Goal: Task Accomplishment & Management: Manage account settings

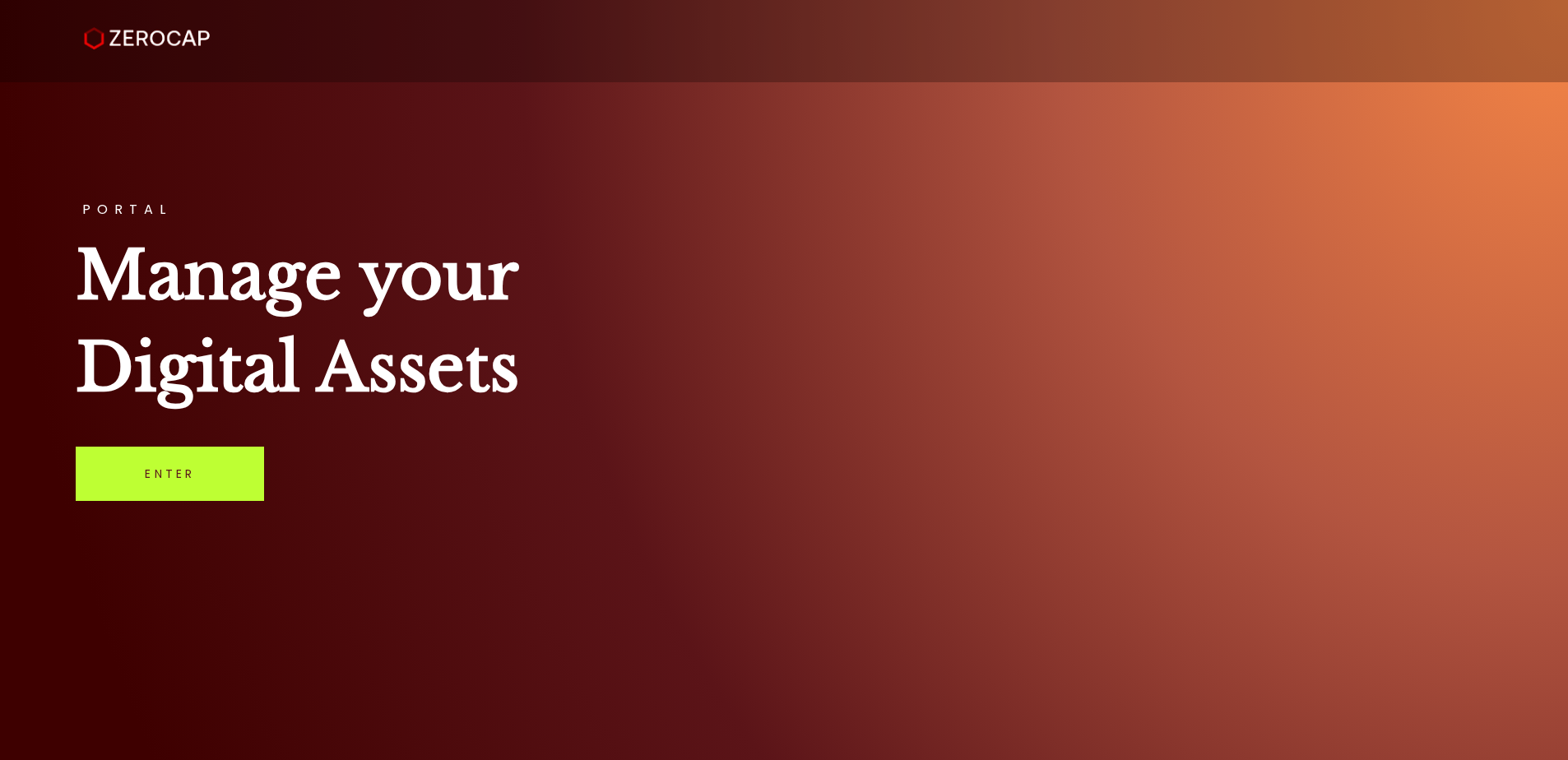
click at [163, 366] on link "Enter" at bounding box center [169, 474] width 188 height 54
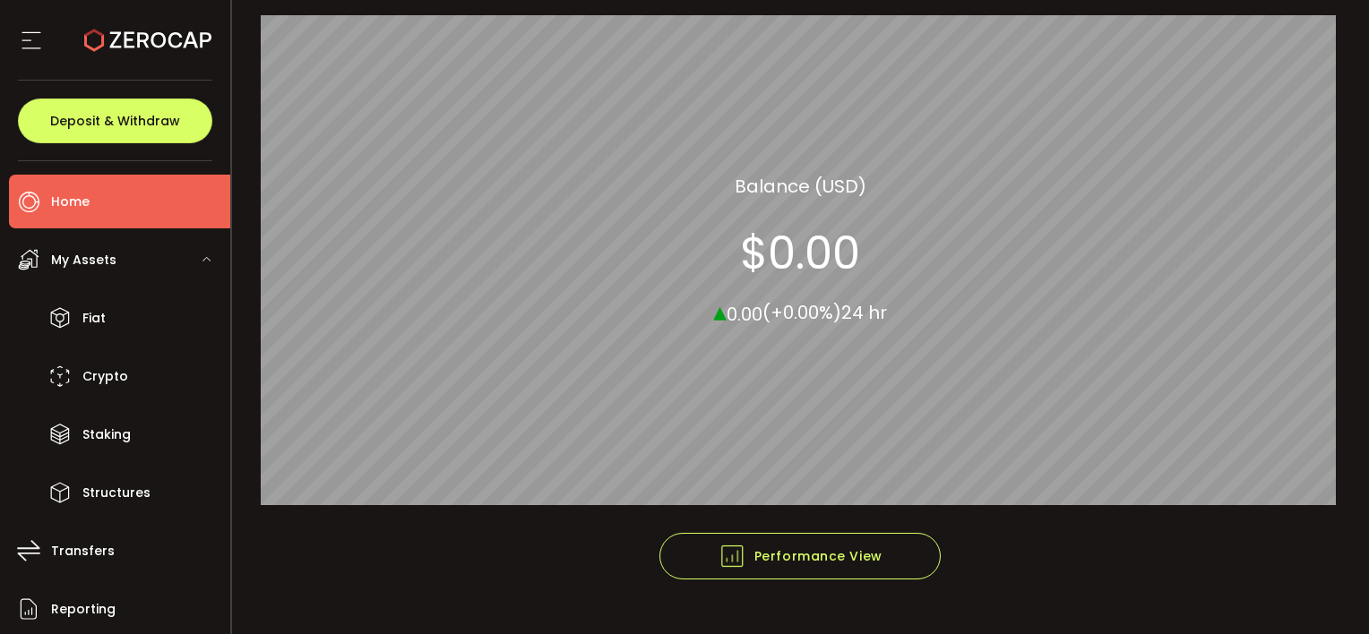
scroll to position [387, 0]
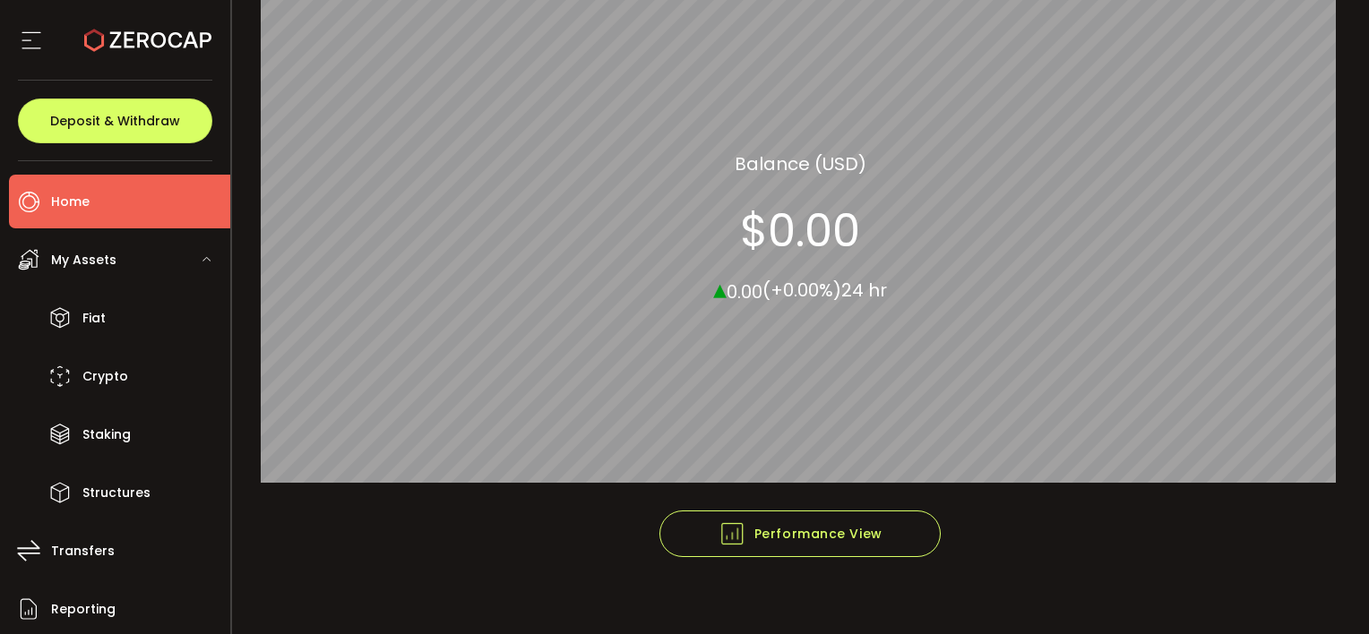
click at [1236, 494] on div "All_Assets Balance (USD) $0.00 ▴ 0.00 (+0.00%) 24 hr" at bounding box center [801, 227] width 1081 height 566
click at [118, 256] on div "My Assets" at bounding box center [119, 260] width 221 height 54
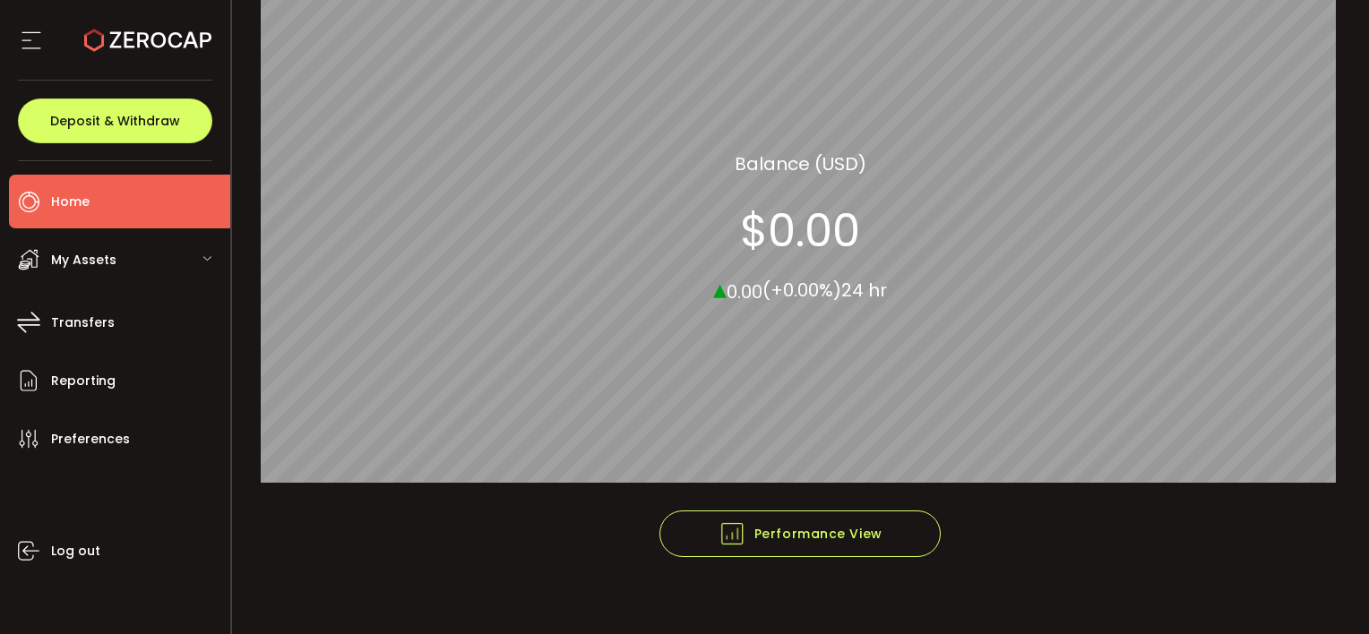
click at [118, 256] on div "My Assets" at bounding box center [119, 260] width 221 height 54
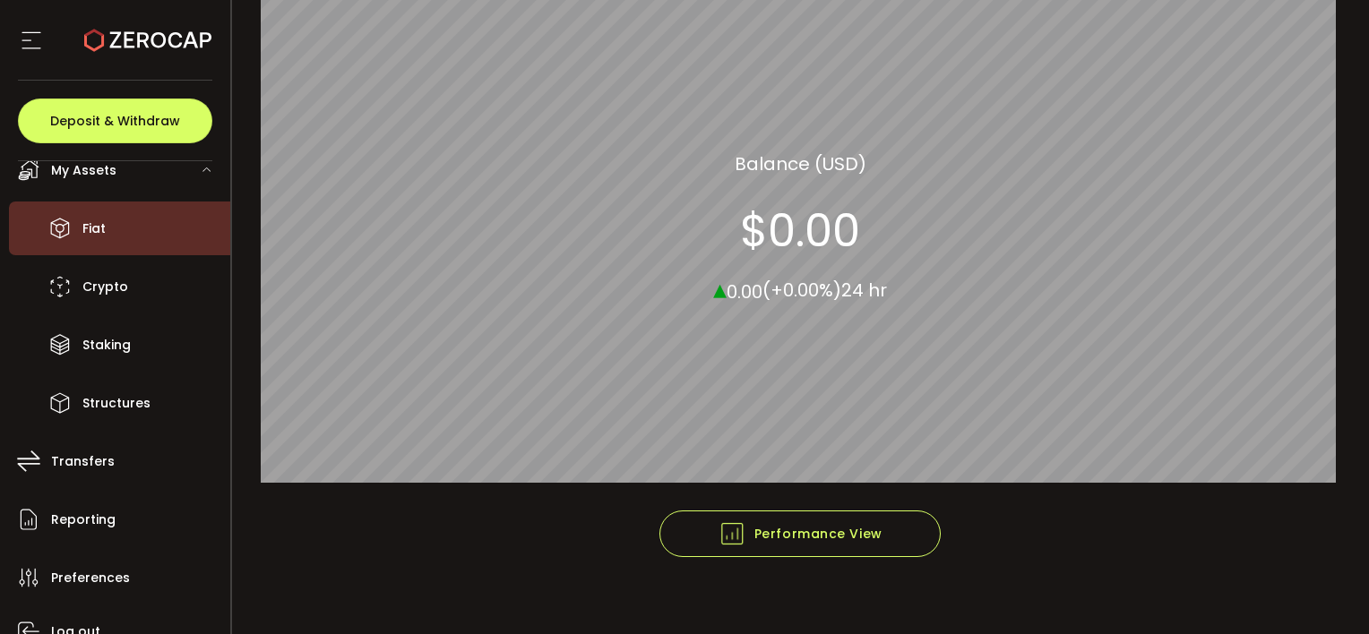
scroll to position [0, 0]
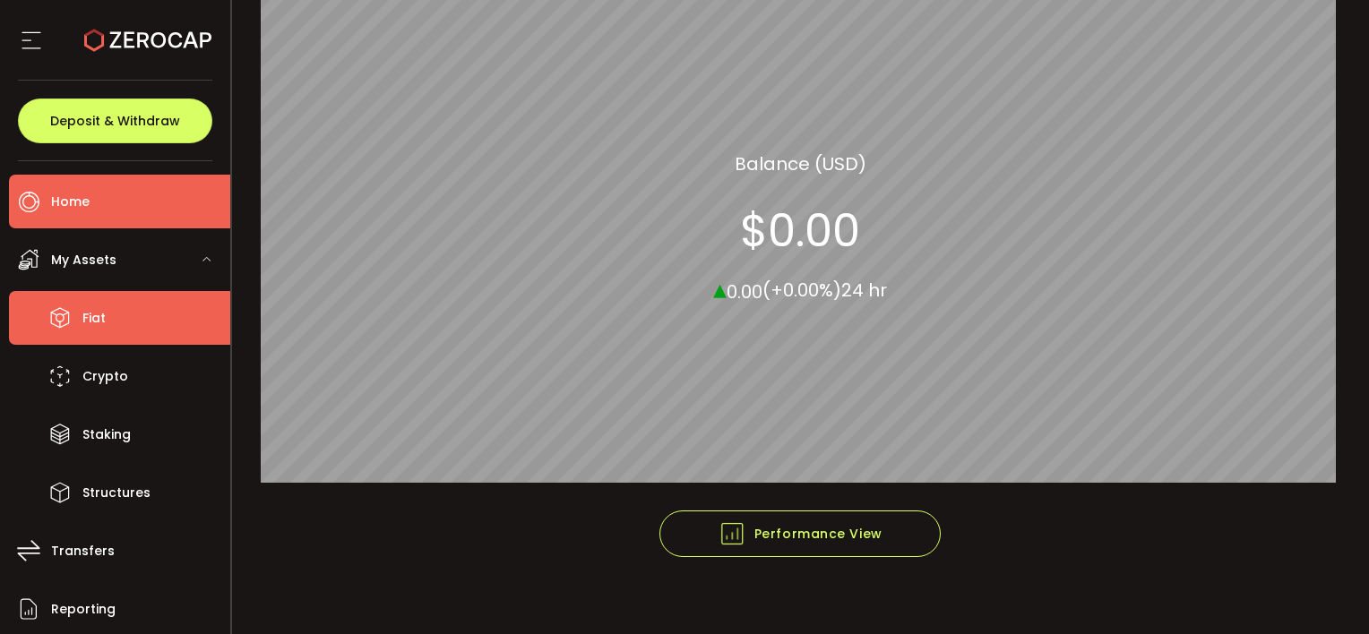
click at [116, 315] on li "Fiat" at bounding box center [119, 318] width 221 height 54
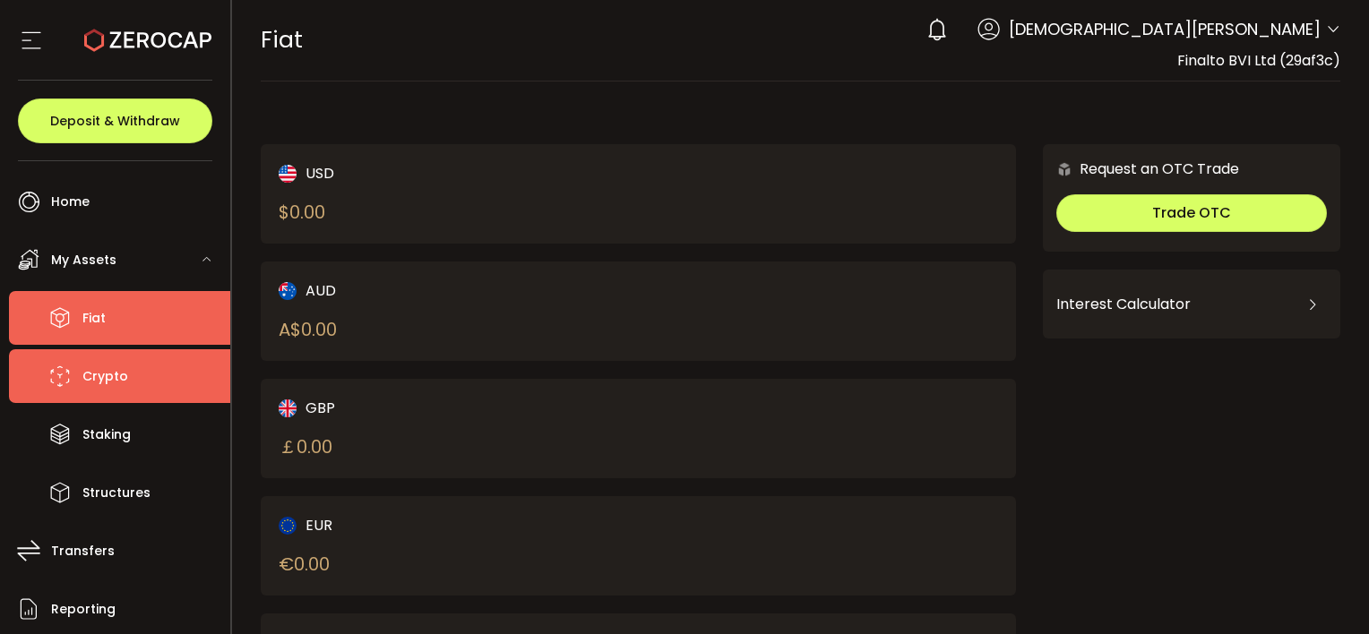
click at [138, 376] on li "Crypto" at bounding box center [119, 376] width 221 height 54
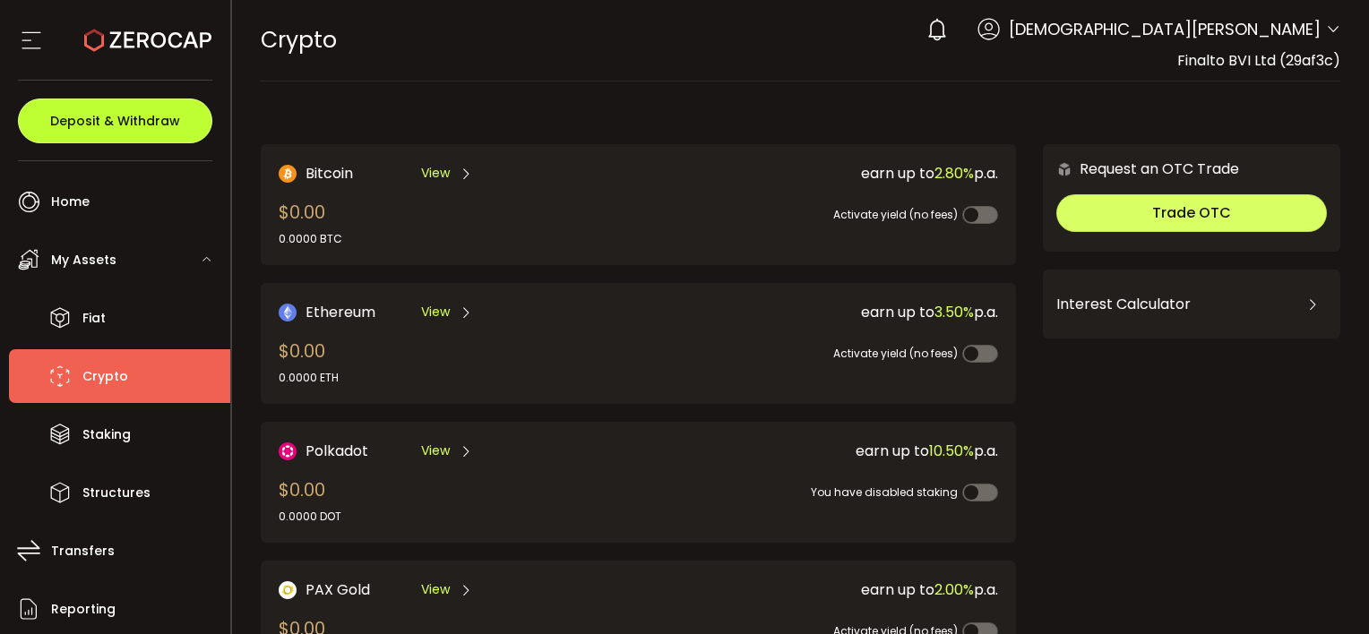
click at [120, 124] on span "Deposit & Withdraw" at bounding box center [115, 121] width 130 height 13
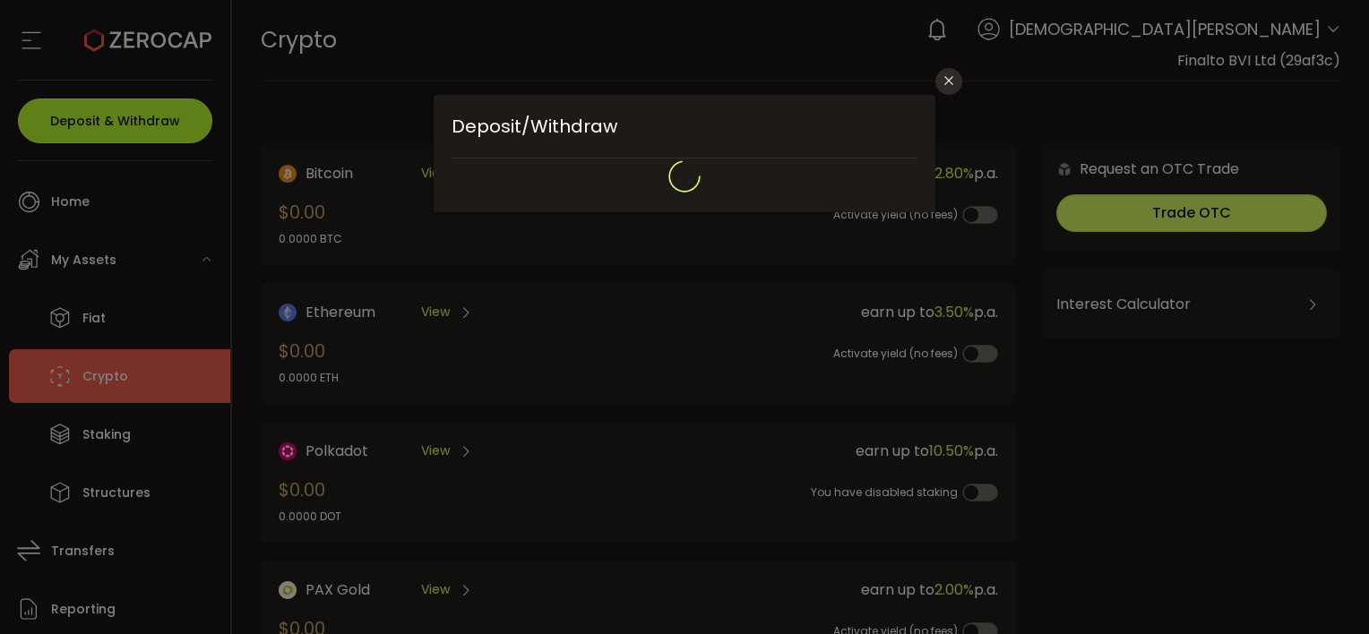
type input "**********"
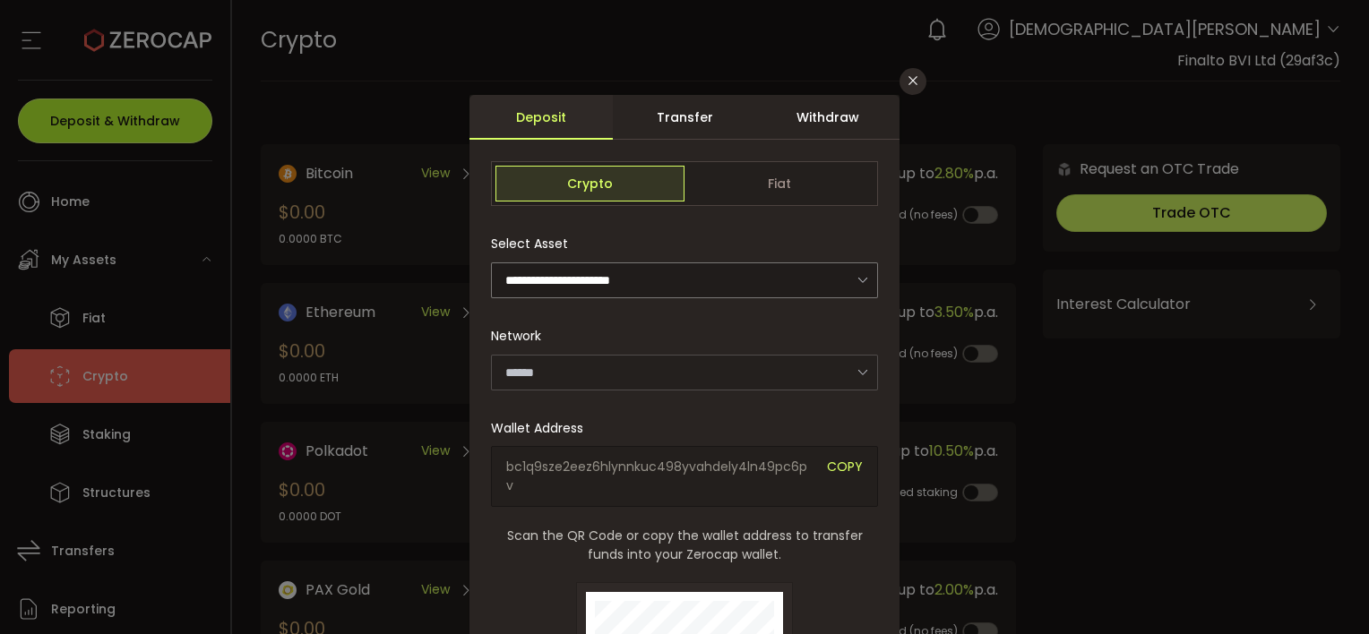
type input "*******"
click at [915, 82] on icon "Close" at bounding box center [913, 80] width 14 height 14
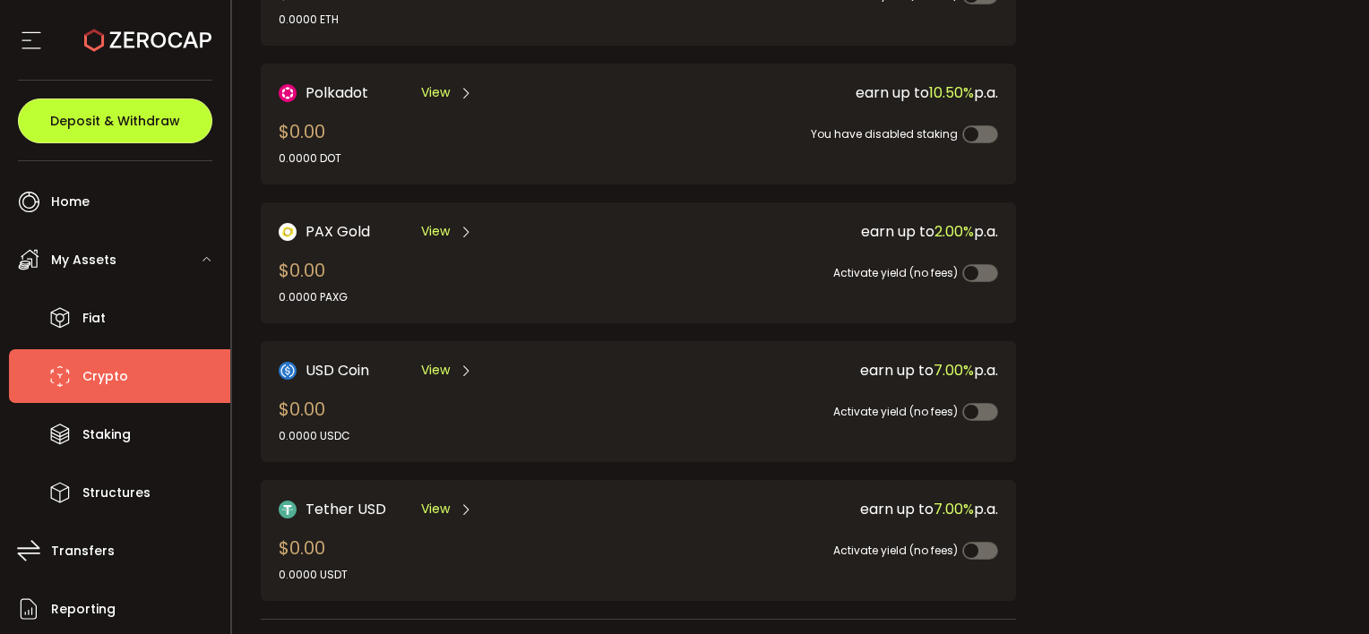
click at [117, 131] on button "Deposit & Withdraw" at bounding box center [115, 121] width 194 height 45
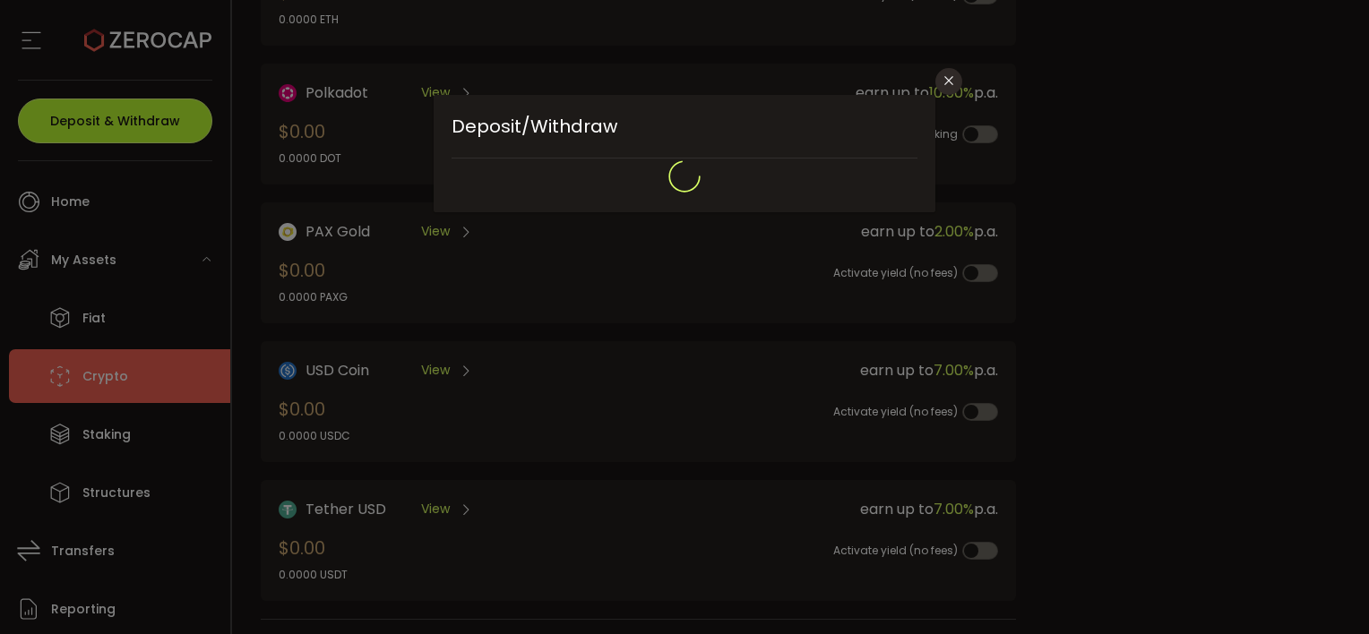
type input "**********"
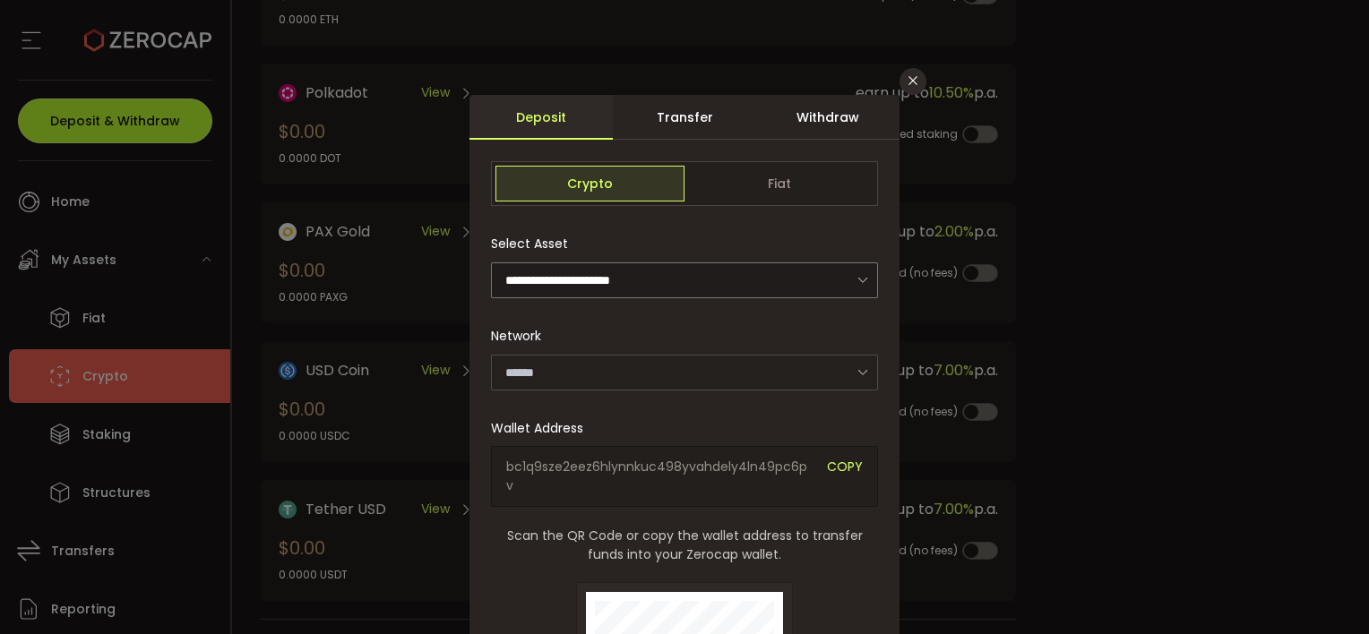
type input "*******"
click at [907, 82] on icon "Close" at bounding box center [913, 80] width 14 height 14
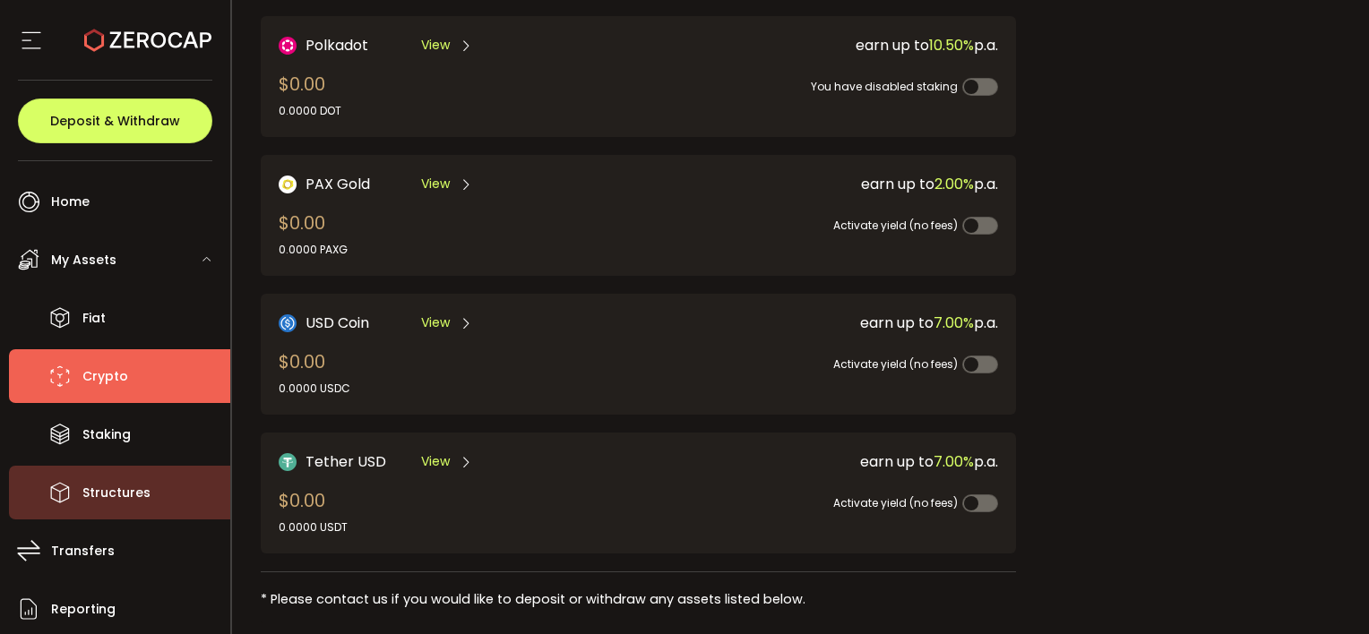
scroll to position [430, 0]
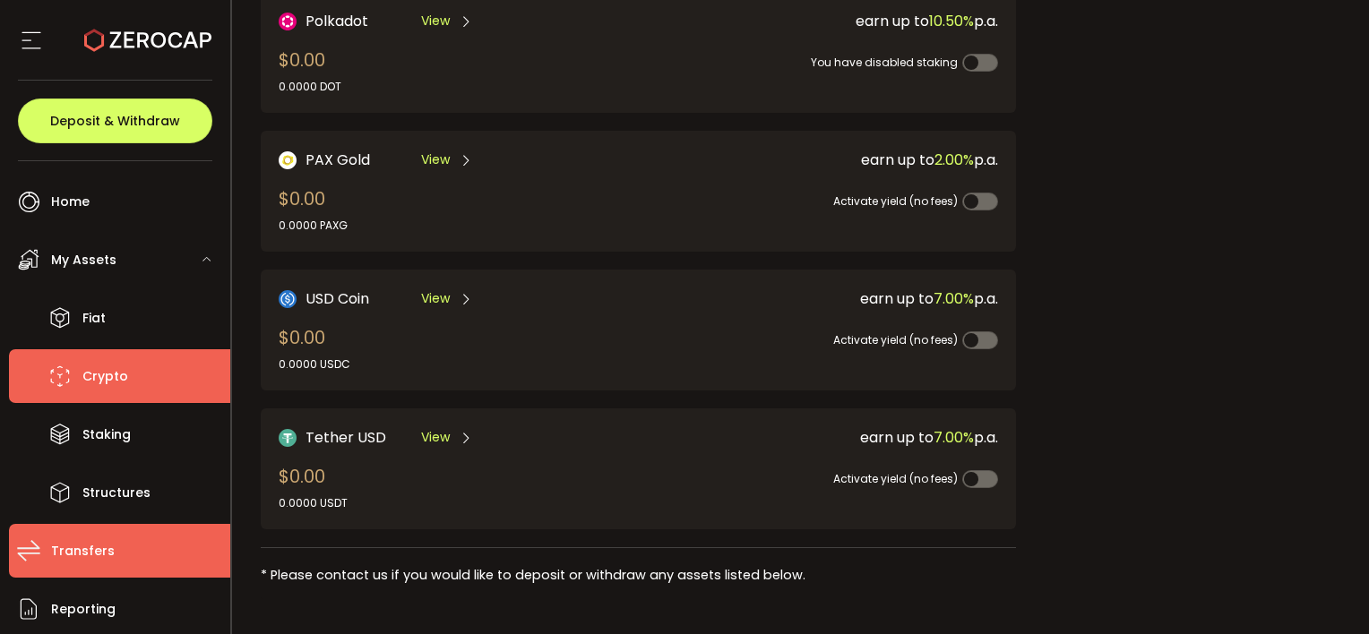
click at [72, 538] on span "Transfers" at bounding box center [83, 551] width 64 height 26
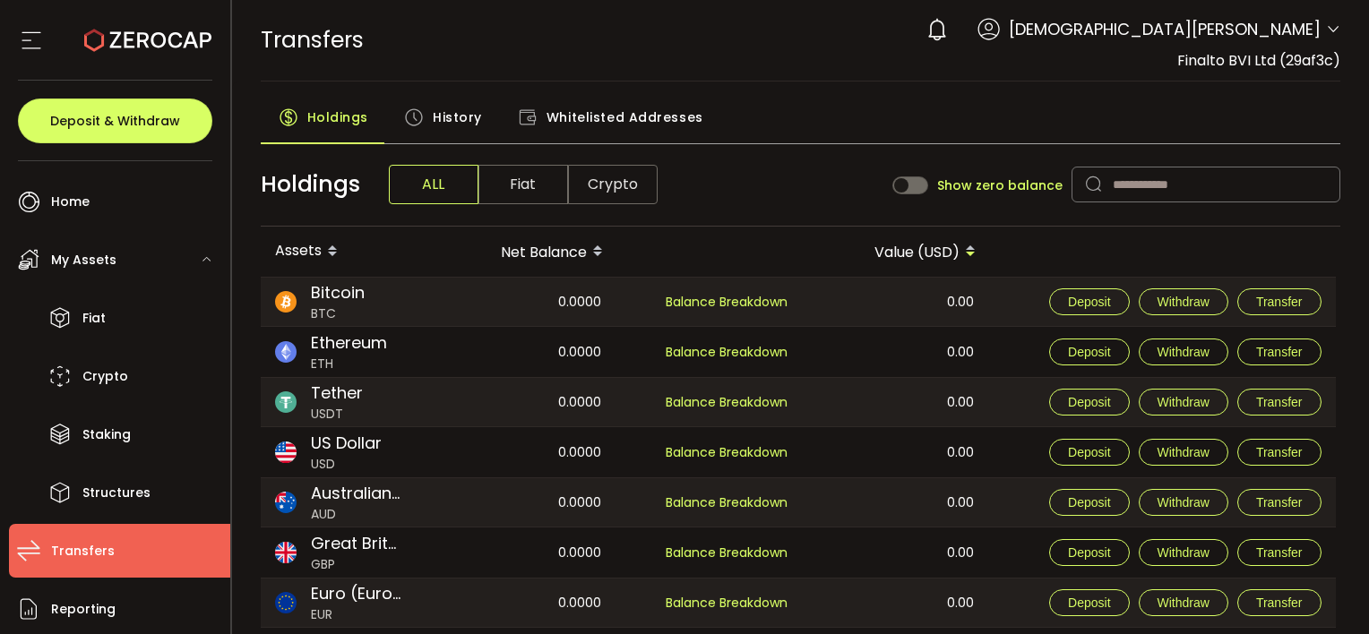
click at [437, 117] on span "History" at bounding box center [457, 117] width 49 height 36
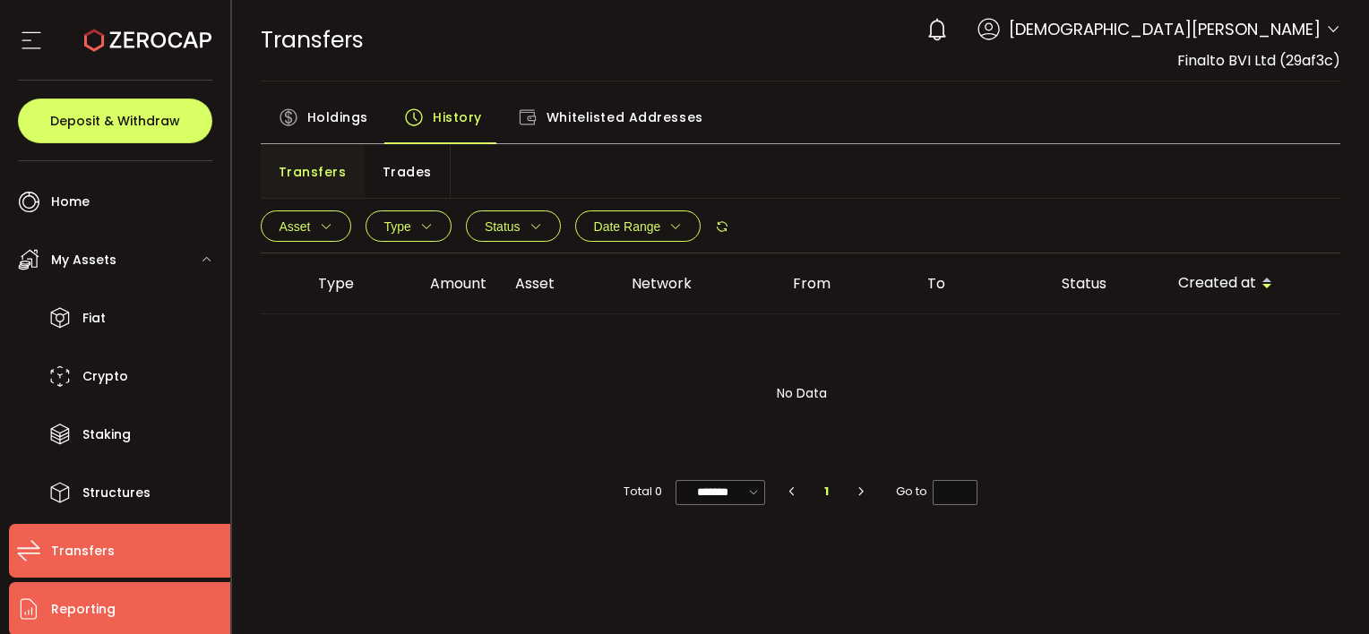
click at [115, 624] on li "Reporting" at bounding box center [119, 609] width 221 height 54
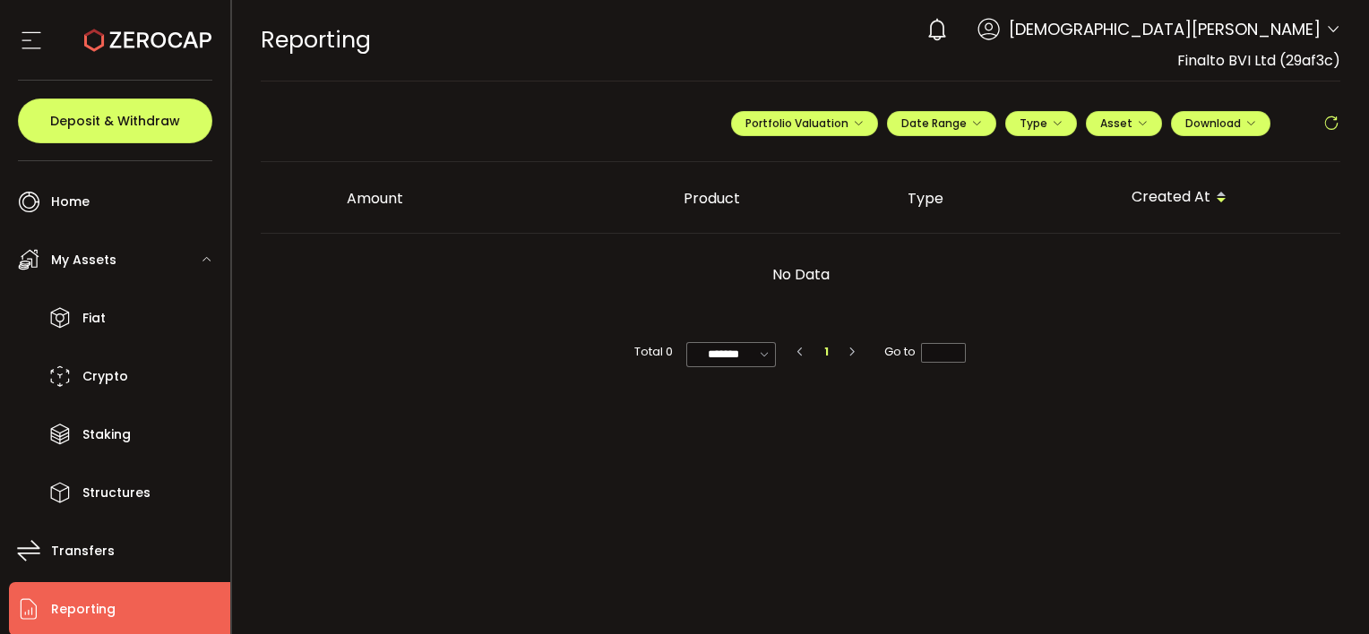
drag, startPoint x: 342, startPoint y: 209, endPoint x: 1151, endPoint y: 220, distance: 809.2
click at [1151, 220] on tr "Amount Product Type Created At" at bounding box center [801, 198] width 1081 height 72
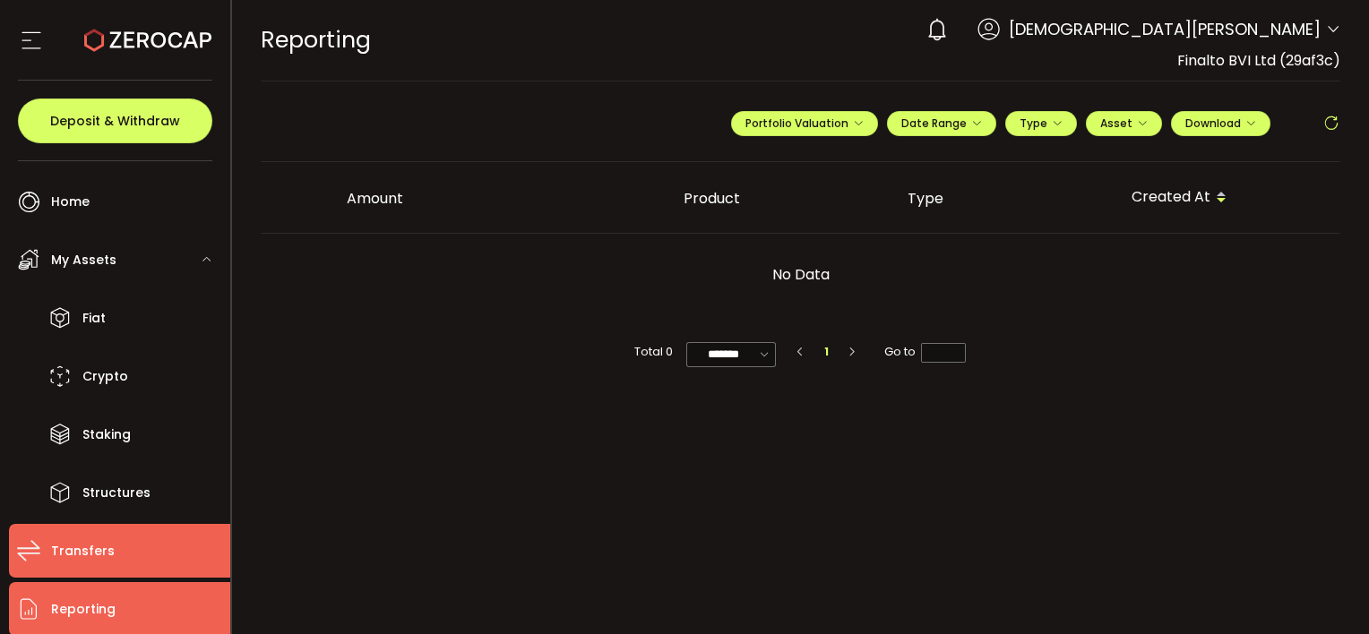
click at [118, 547] on li "Transfers" at bounding box center [119, 551] width 221 height 54
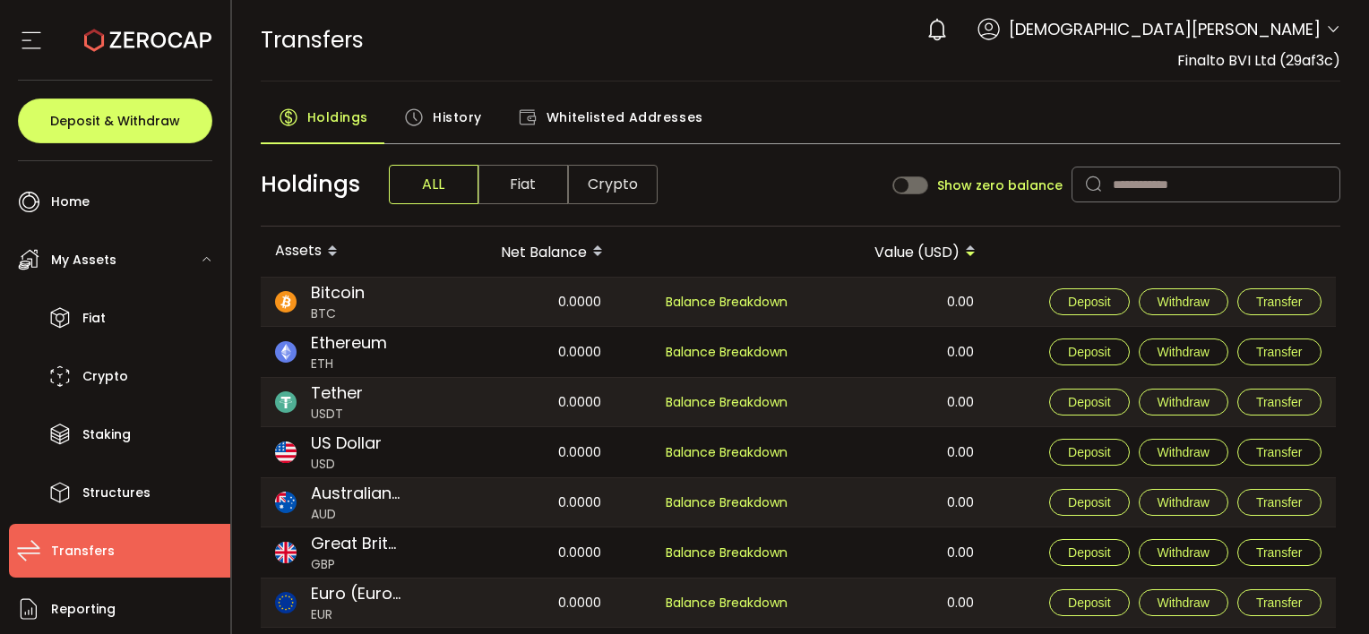
click at [426, 122] on div "History" at bounding box center [443, 121] width 114 height 45
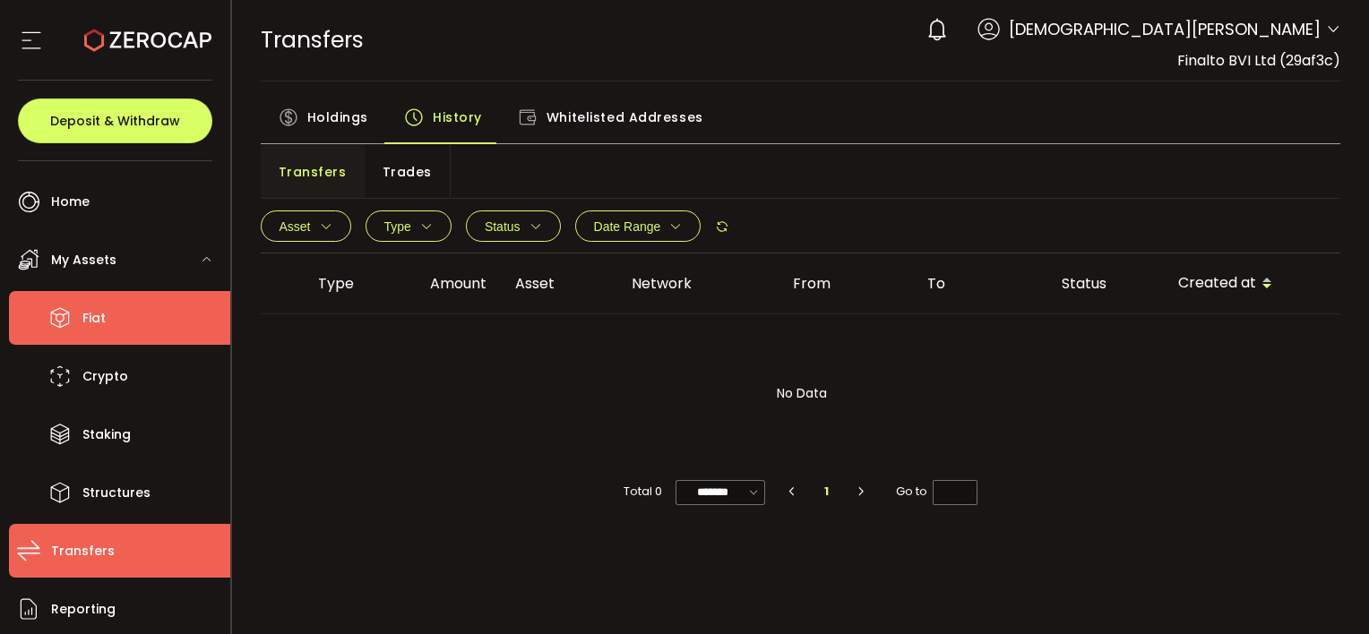
click at [90, 319] on span "Fiat" at bounding box center [93, 319] width 23 height 26
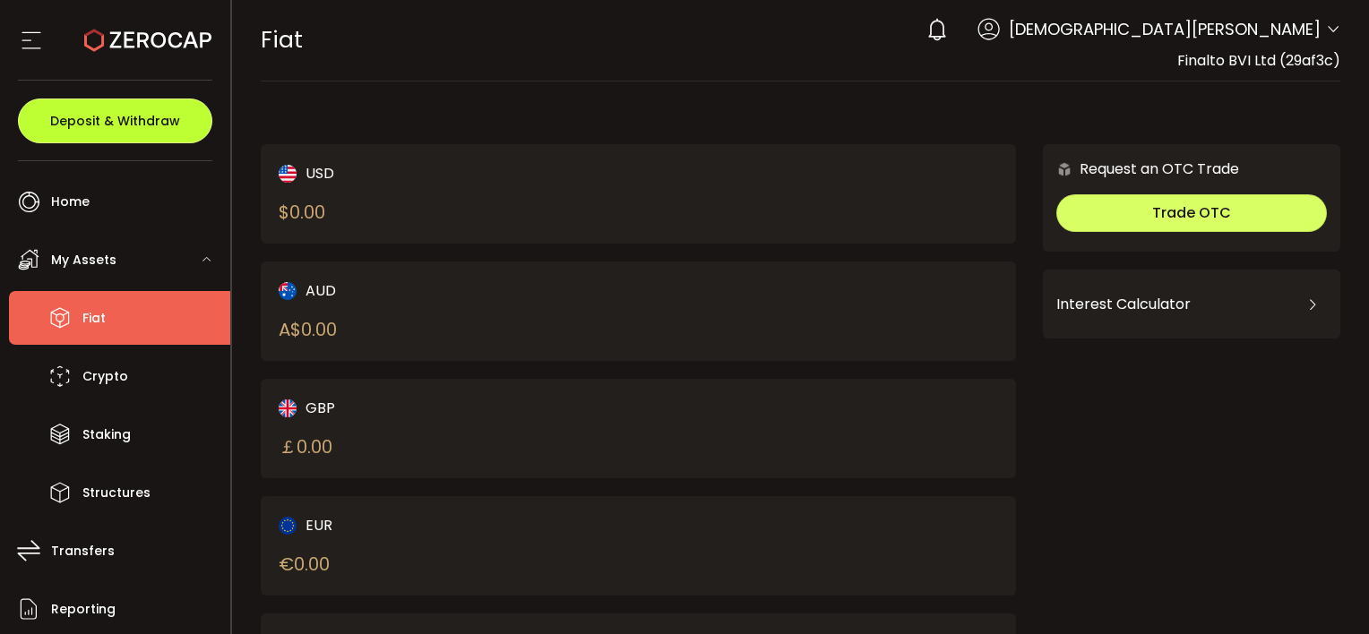
click at [114, 121] on span "Deposit & Withdraw" at bounding box center [115, 121] width 130 height 13
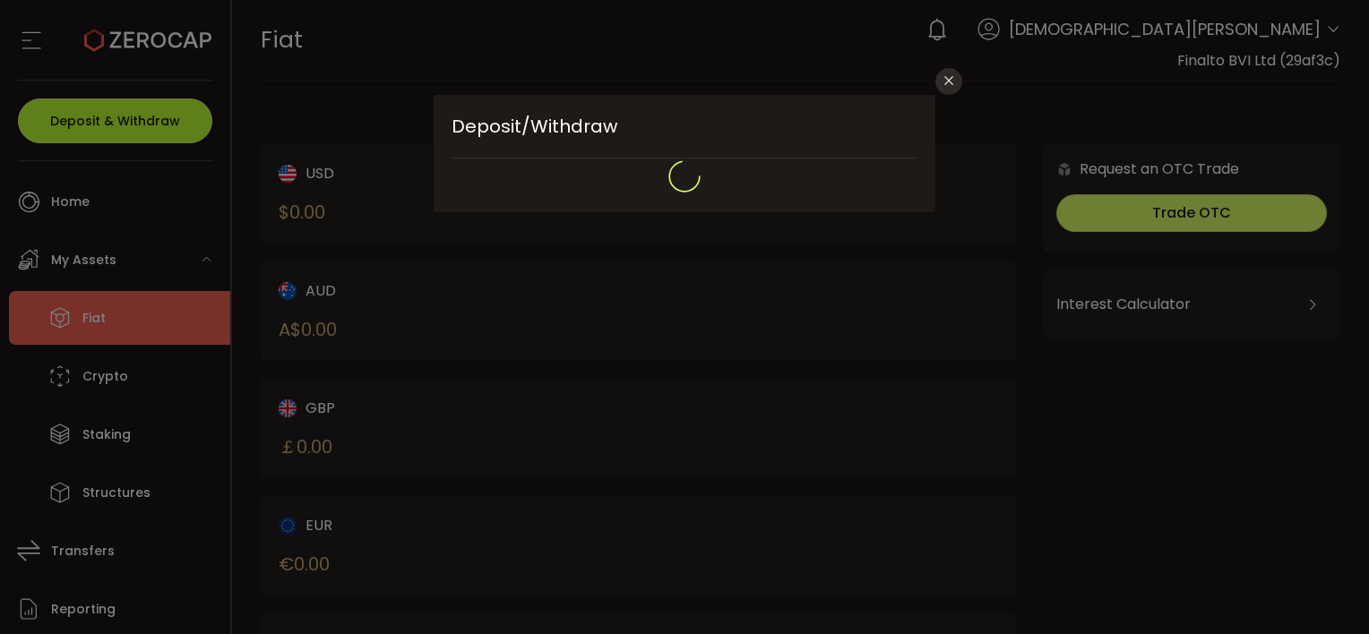
type input "**********"
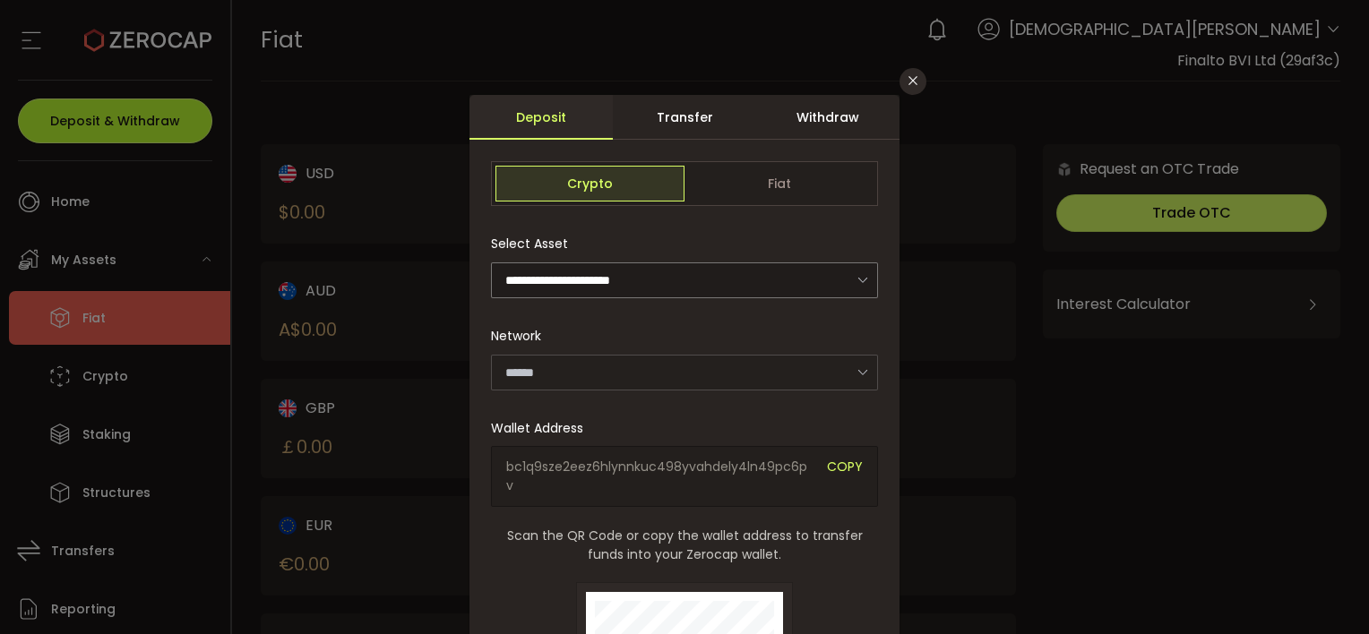
type input "*******"
click at [835, 118] on div "Withdraw" at bounding box center [827, 117] width 143 height 45
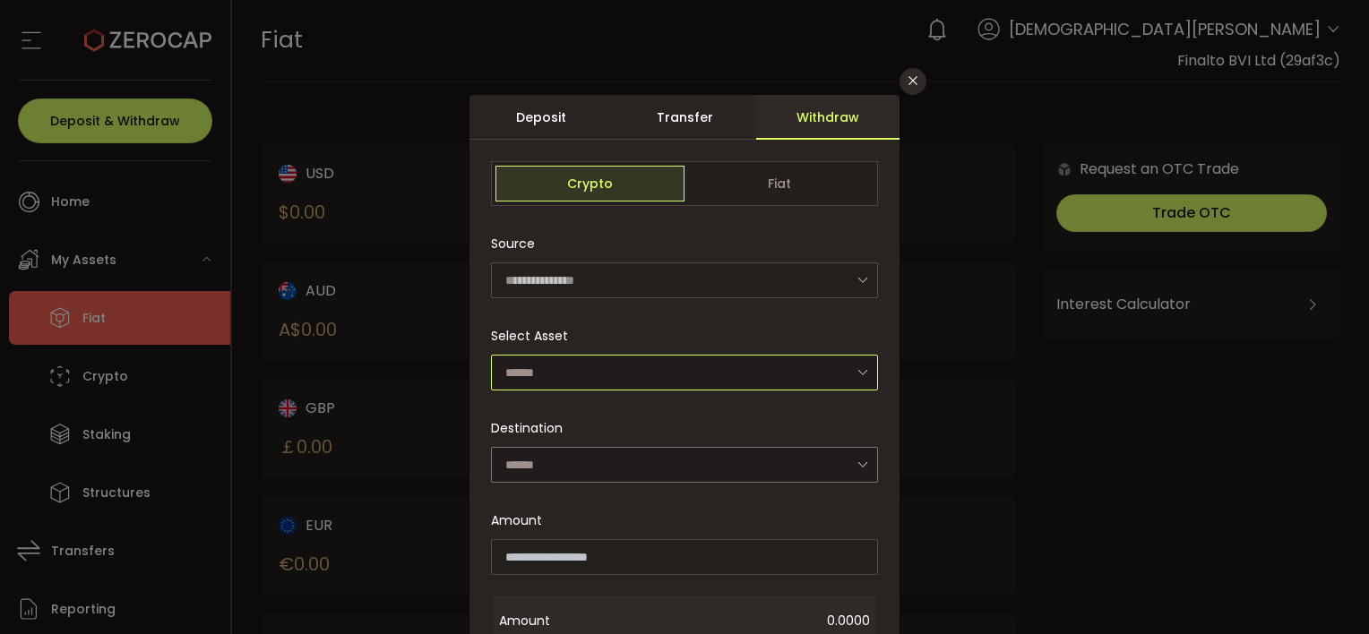
click at [583, 358] on input "dialog" at bounding box center [684, 373] width 387 height 36
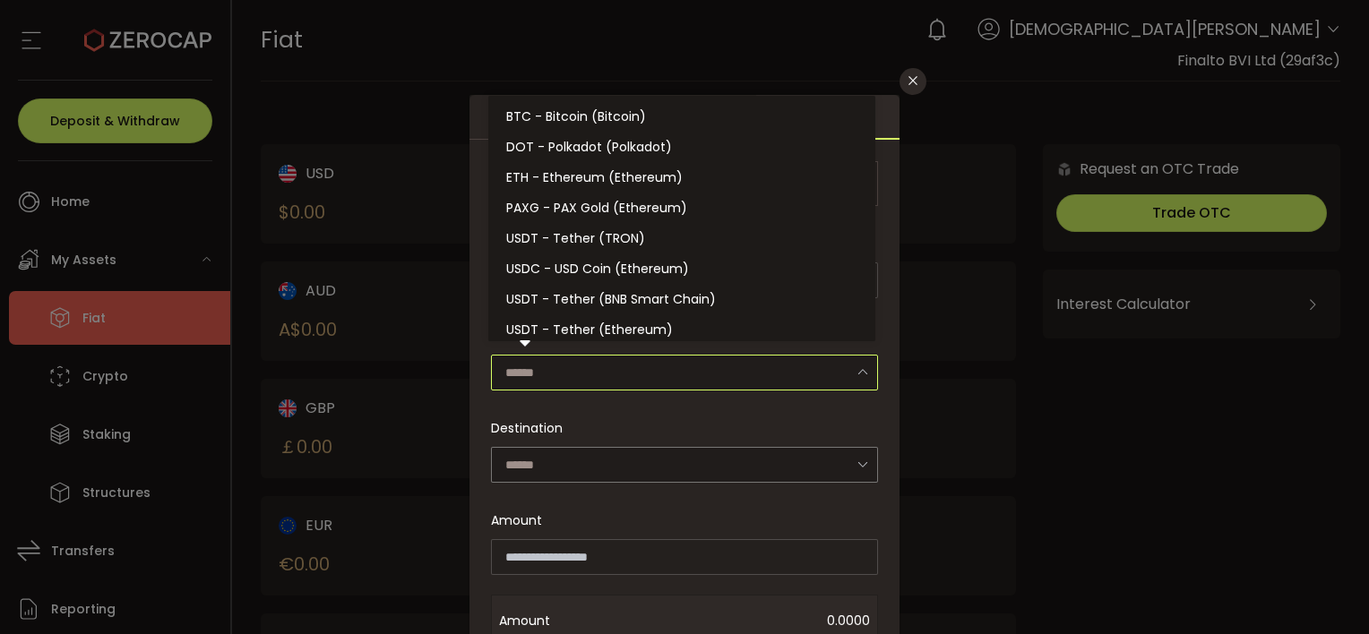
click at [584, 358] on input "dialog" at bounding box center [684, 373] width 387 height 36
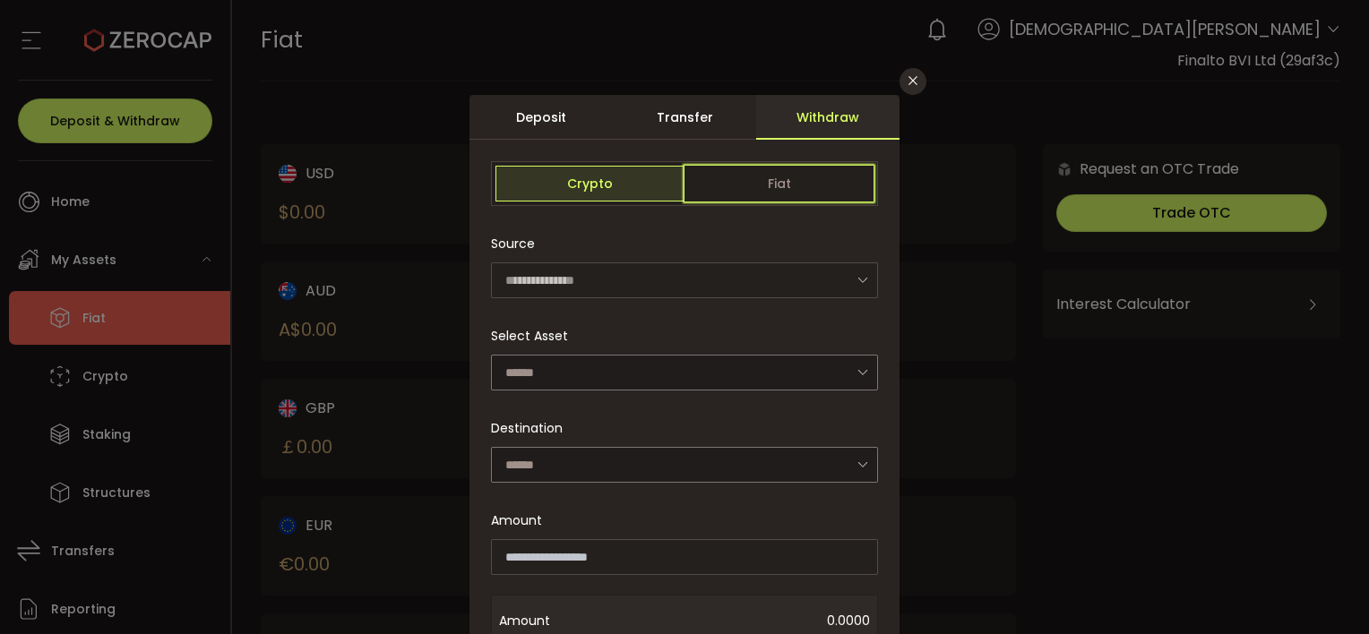
click at [771, 186] on span "Fiat" at bounding box center [779, 184] width 189 height 36
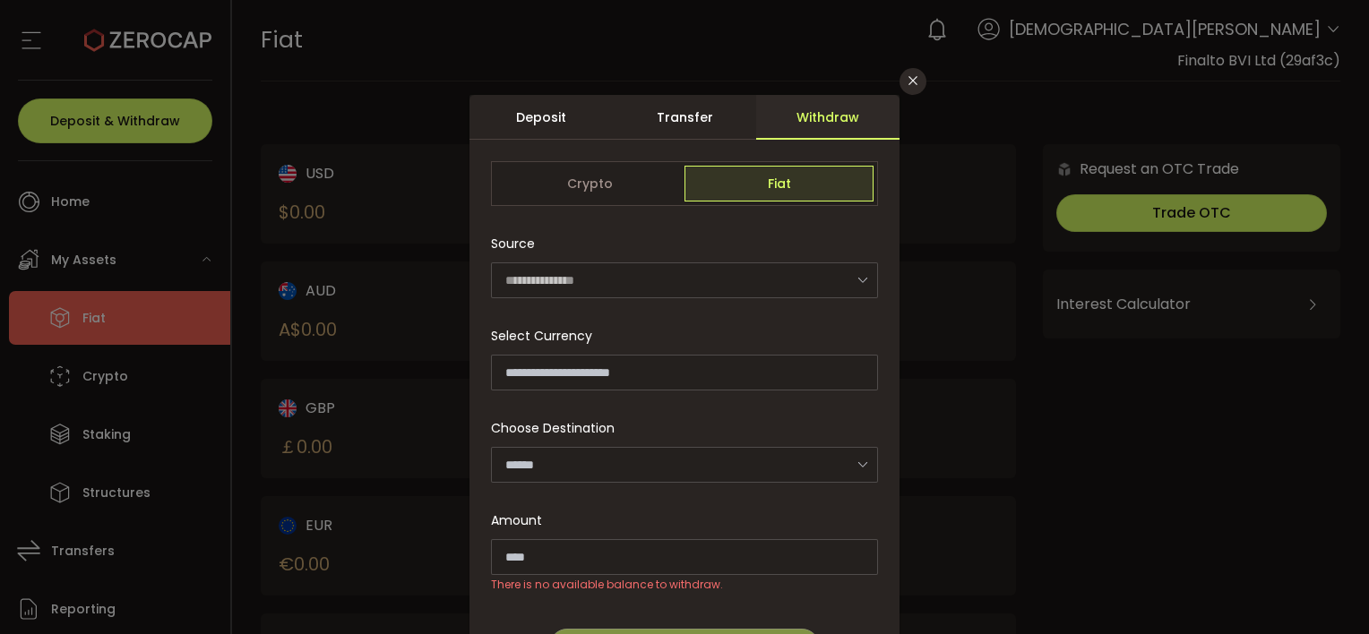
drag, startPoint x: 634, startPoint y: 334, endPoint x: 637, endPoint y: 349, distance: 14.6
click at [634, 337] on div "Select Currency No data" at bounding box center [684, 354] width 387 height 73
click at [620, 441] on div "Choose Destination Add other account Please select or add your bank account." at bounding box center [684, 446] width 387 height 73
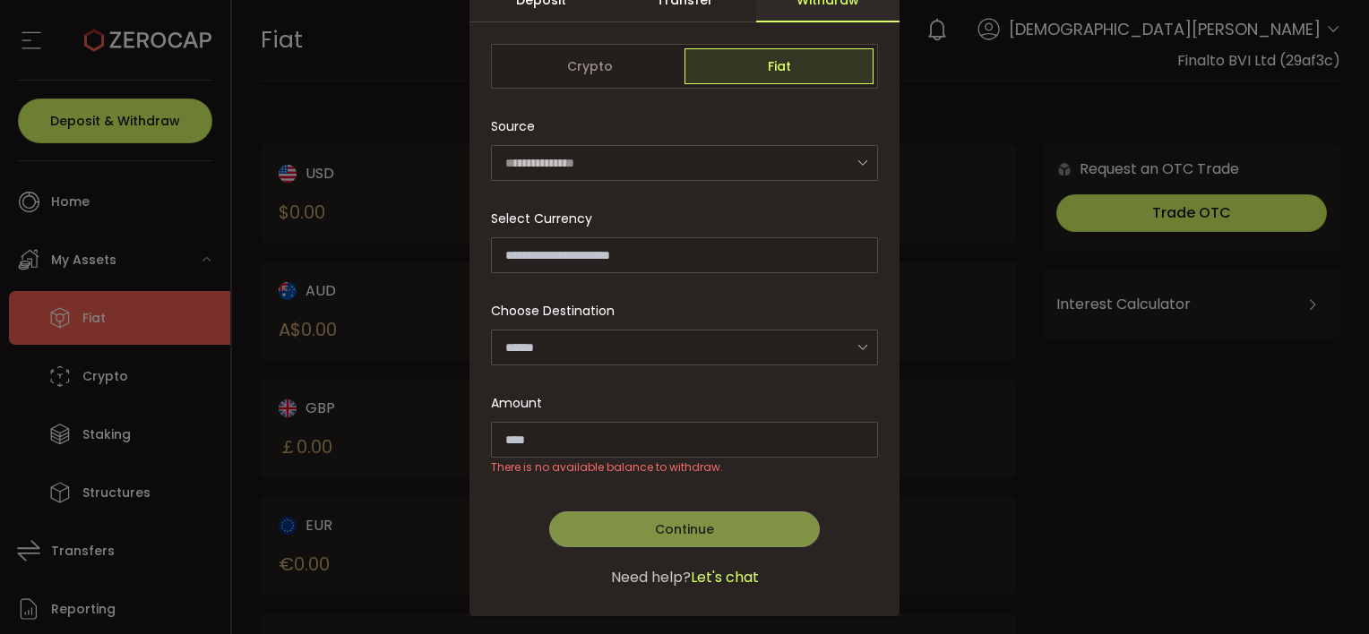
scroll to position [50, 0]
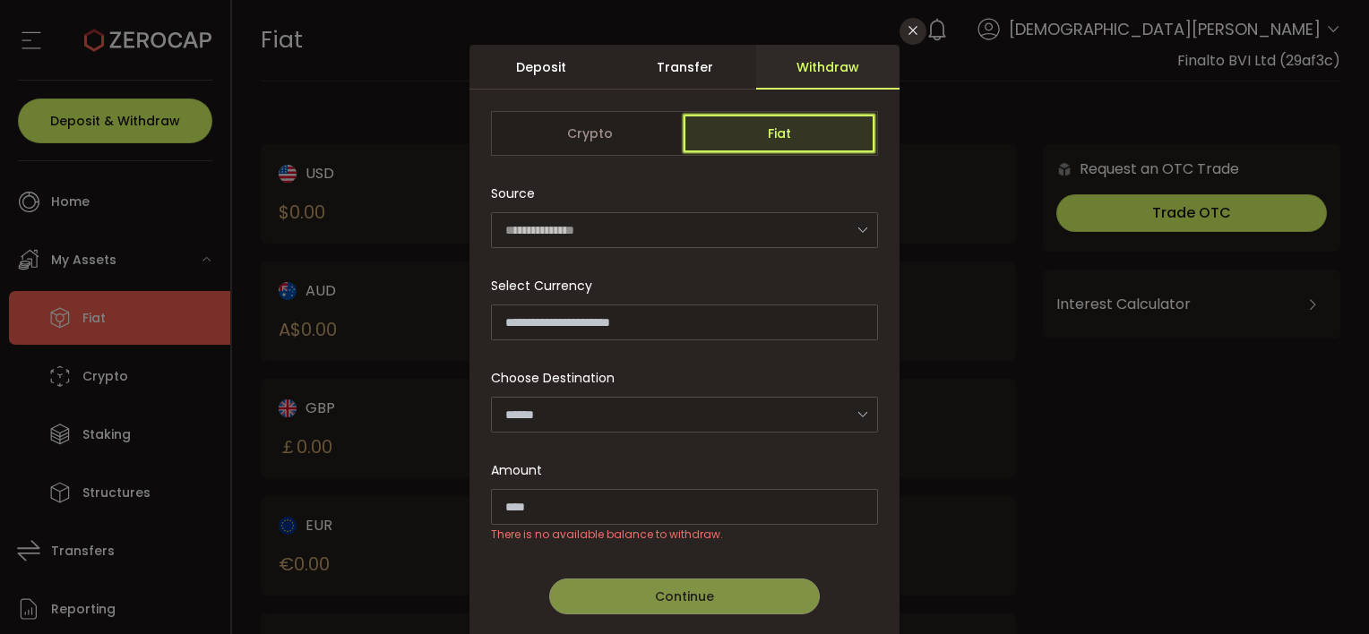
click at [760, 127] on span "Fiat" at bounding box center [779, 134] width 189 height 36
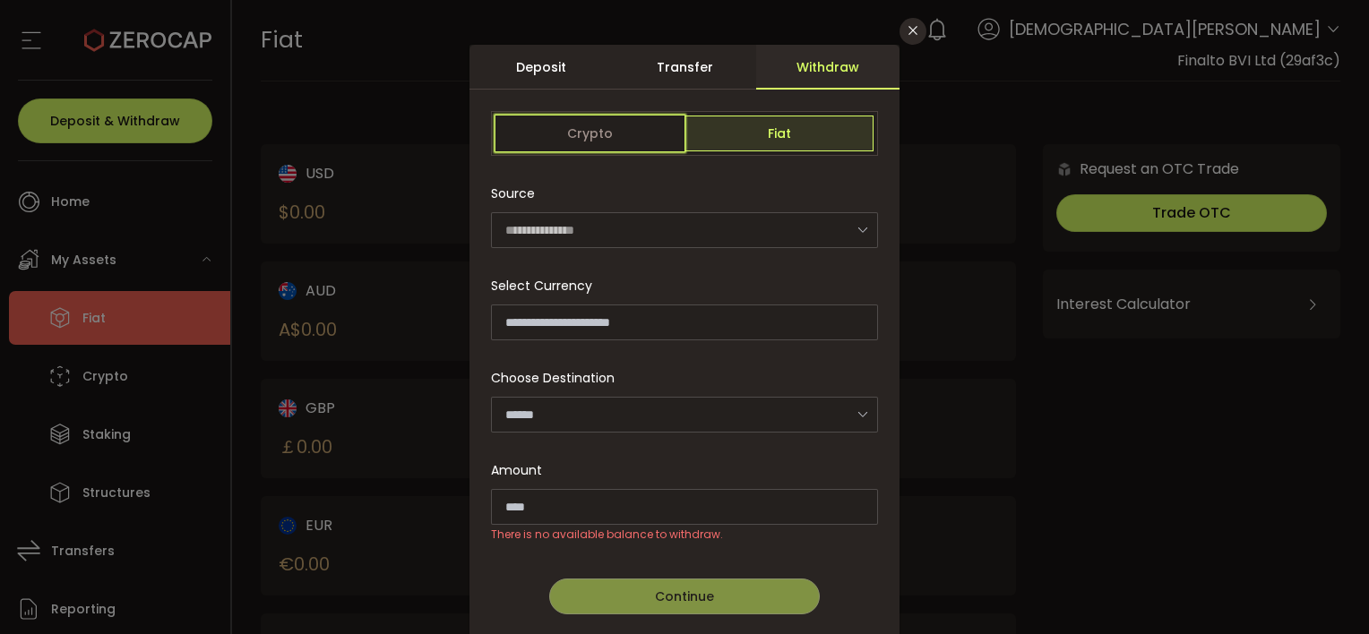
click at [616, 129] on span "Crypto" at bounding box center [589, 134] width 189 height 36
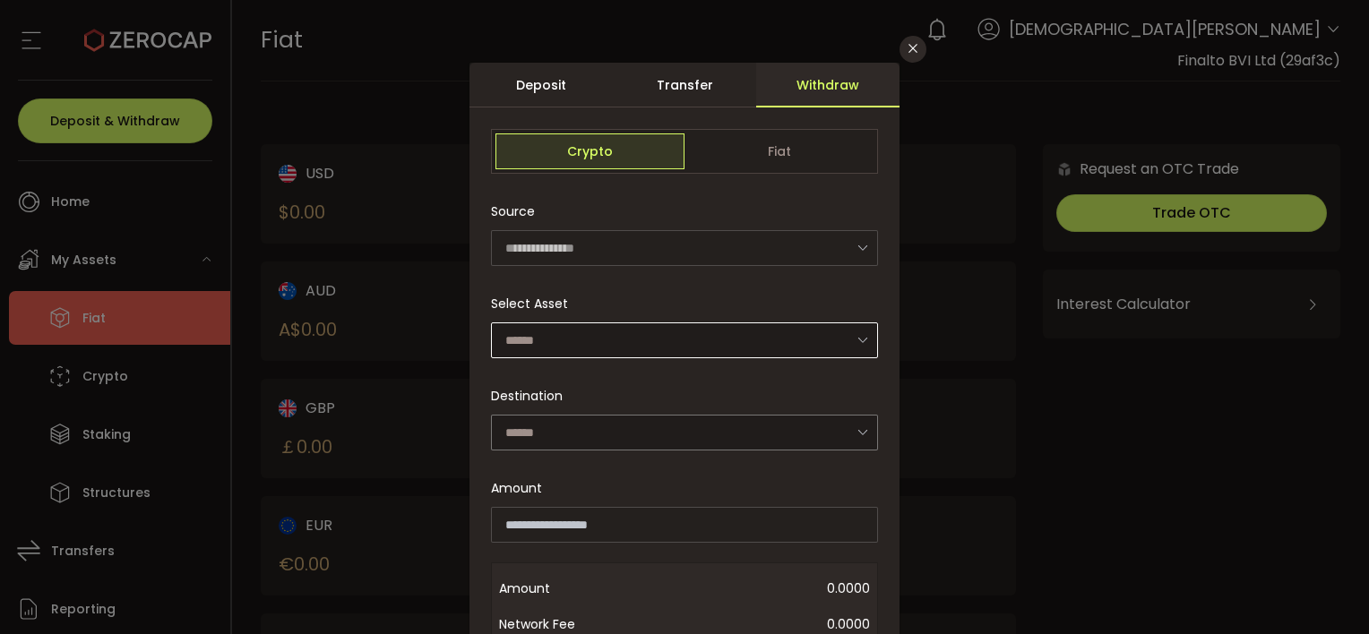
scroll to position [2, 0]
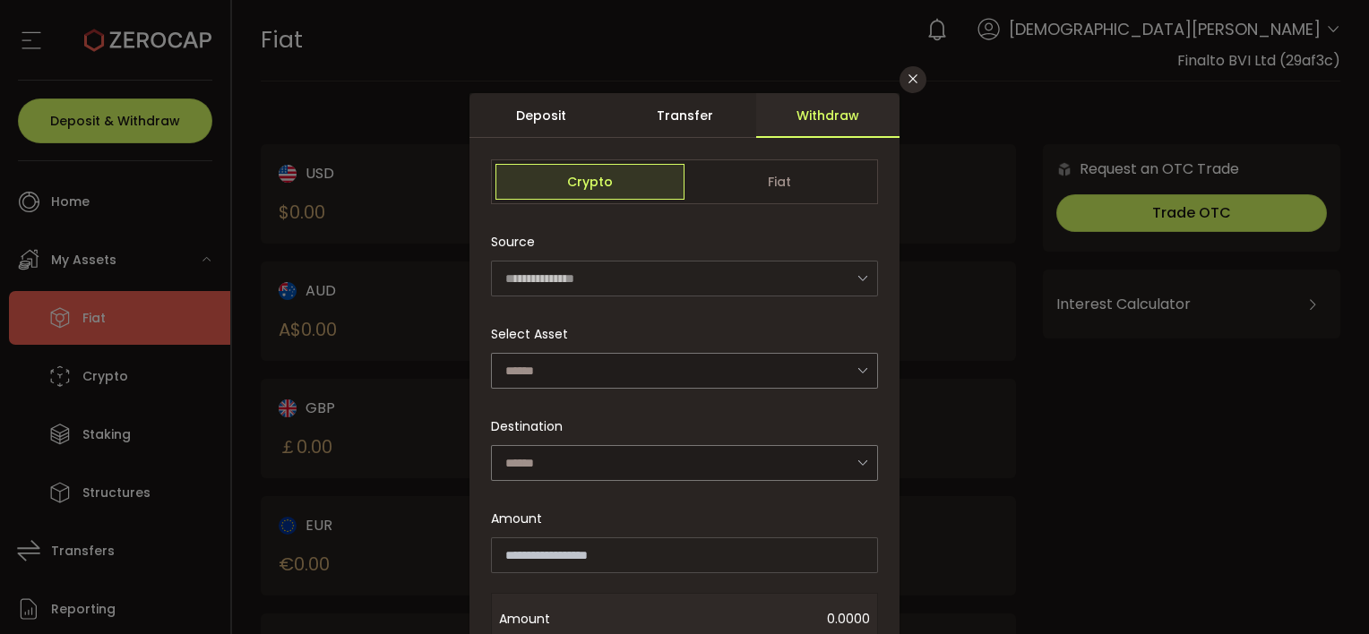
click at [696, 107] on div "Transfer" at bounding box center [684, 115] width 143 height 45
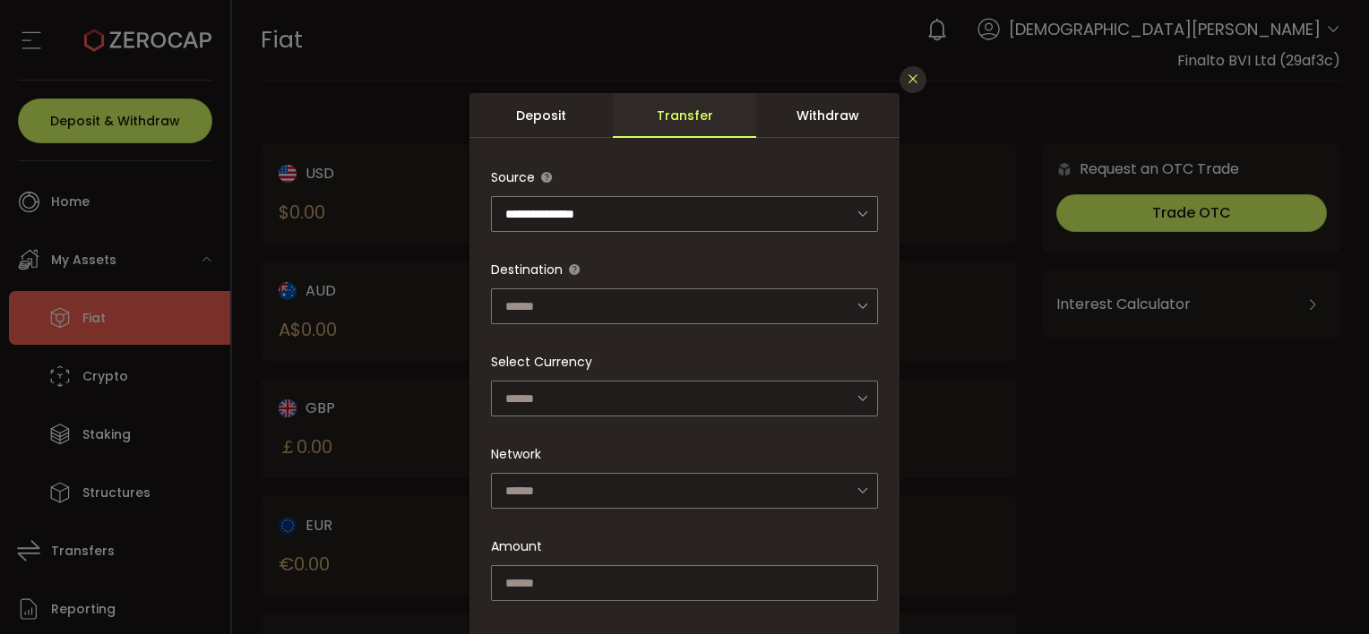
click at [917, 78] on icon "Close" at bounding box center [913, 79] width 14 height 14
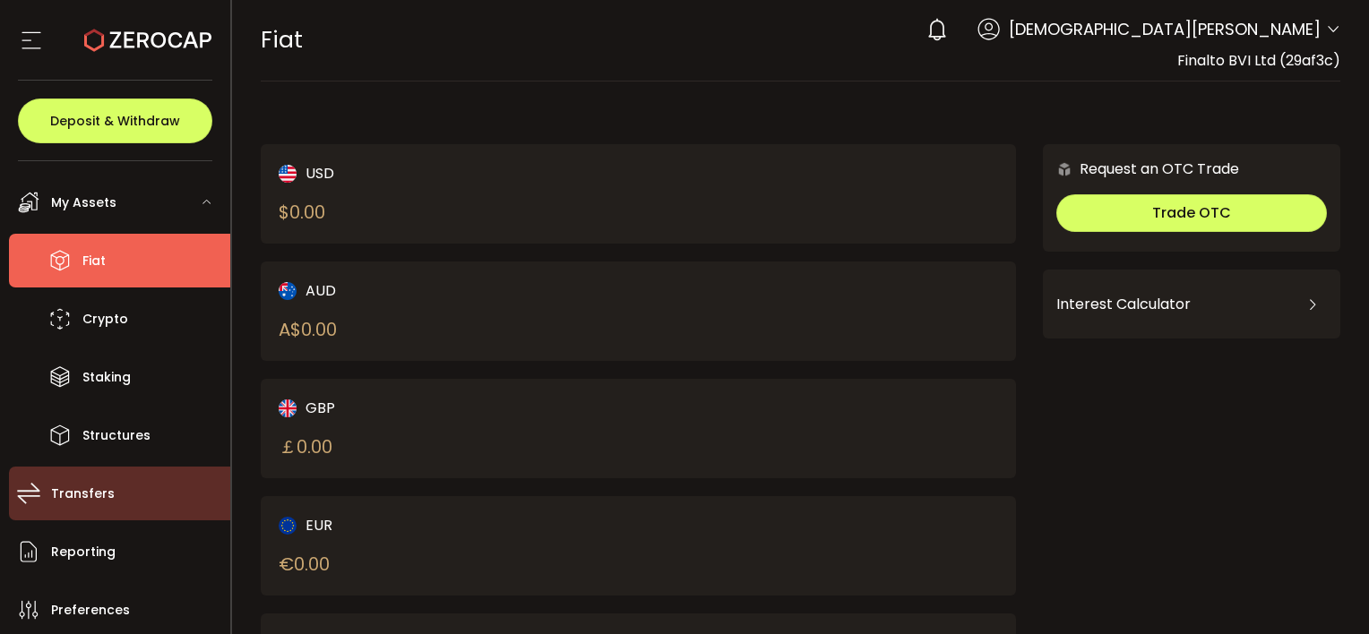
scroll to position [170, 0]
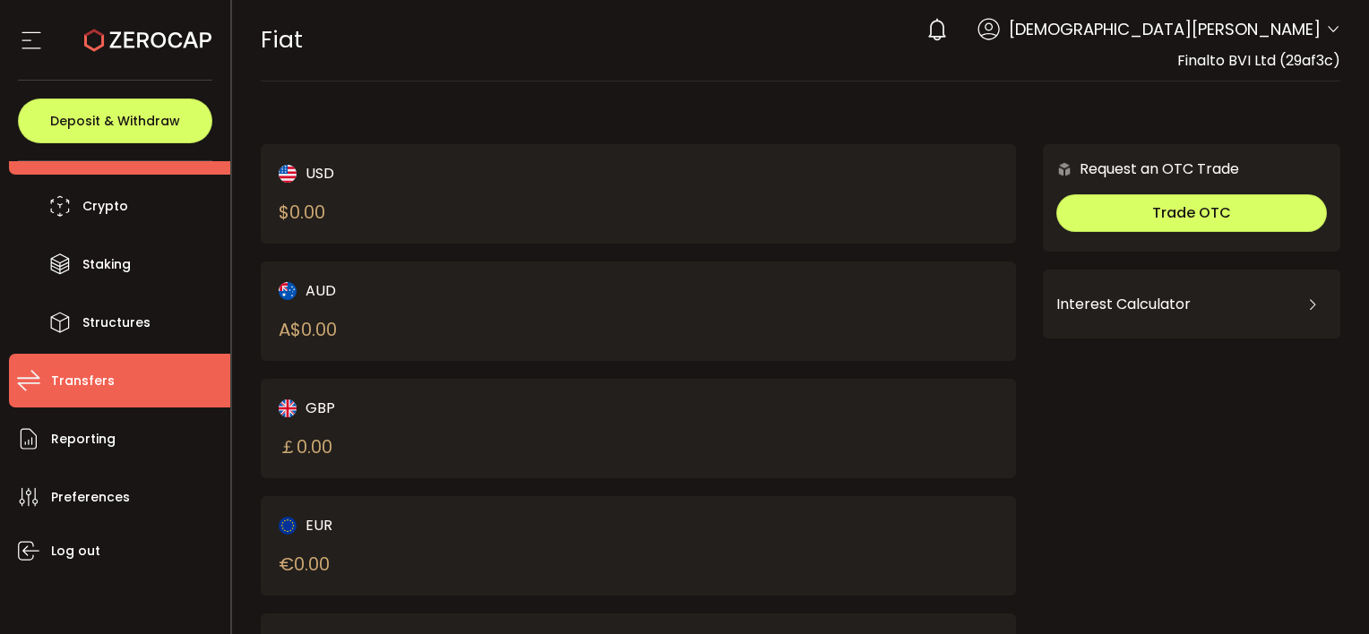
click at [111, 368] on li "Transfers" at bounding box center [119, 381] width 221 height 54
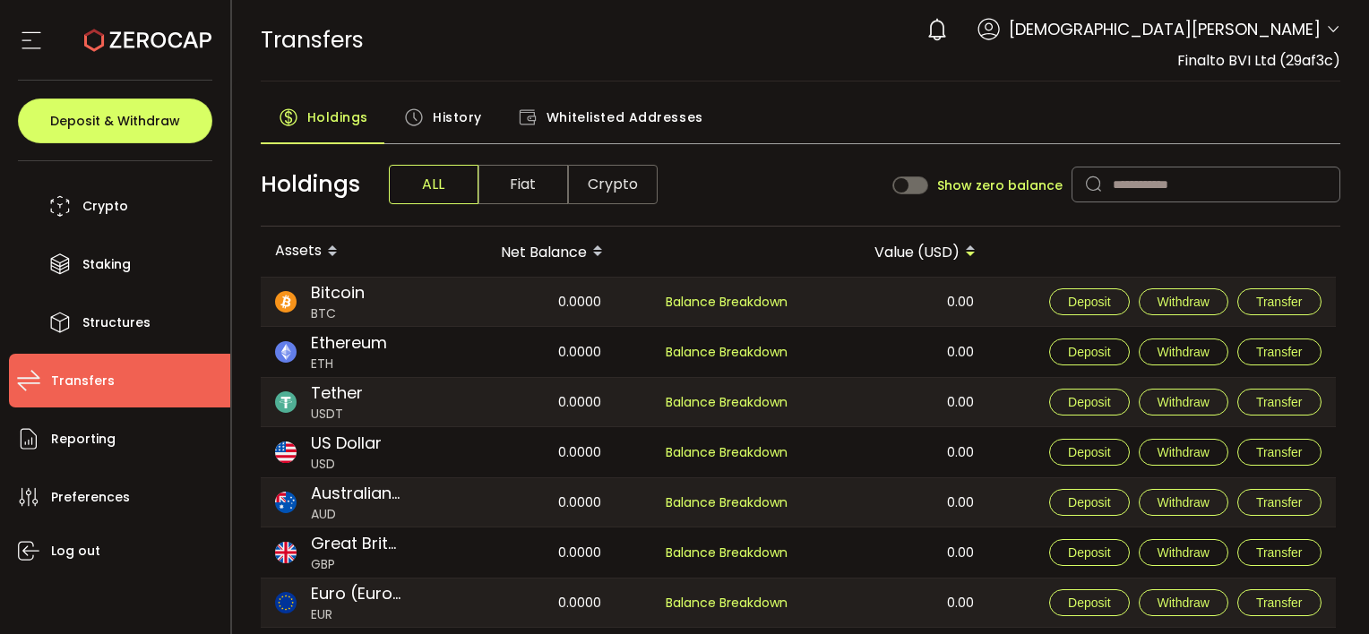
click at [620, 110] on span "Whitelisted Addresses" at bounding box center [625, 117] width 157 height 36
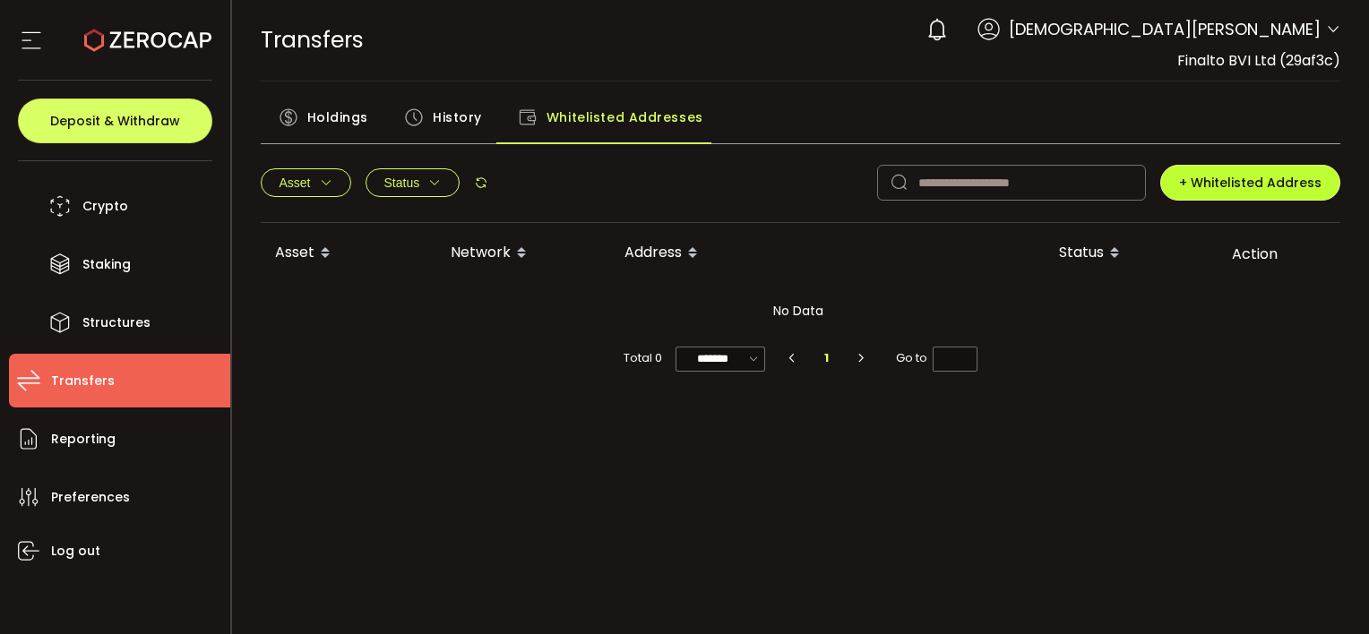
click at [1296, 177] on span "+ Whitelisted Address" at bounding box center [1250, 183] width 142 height 18
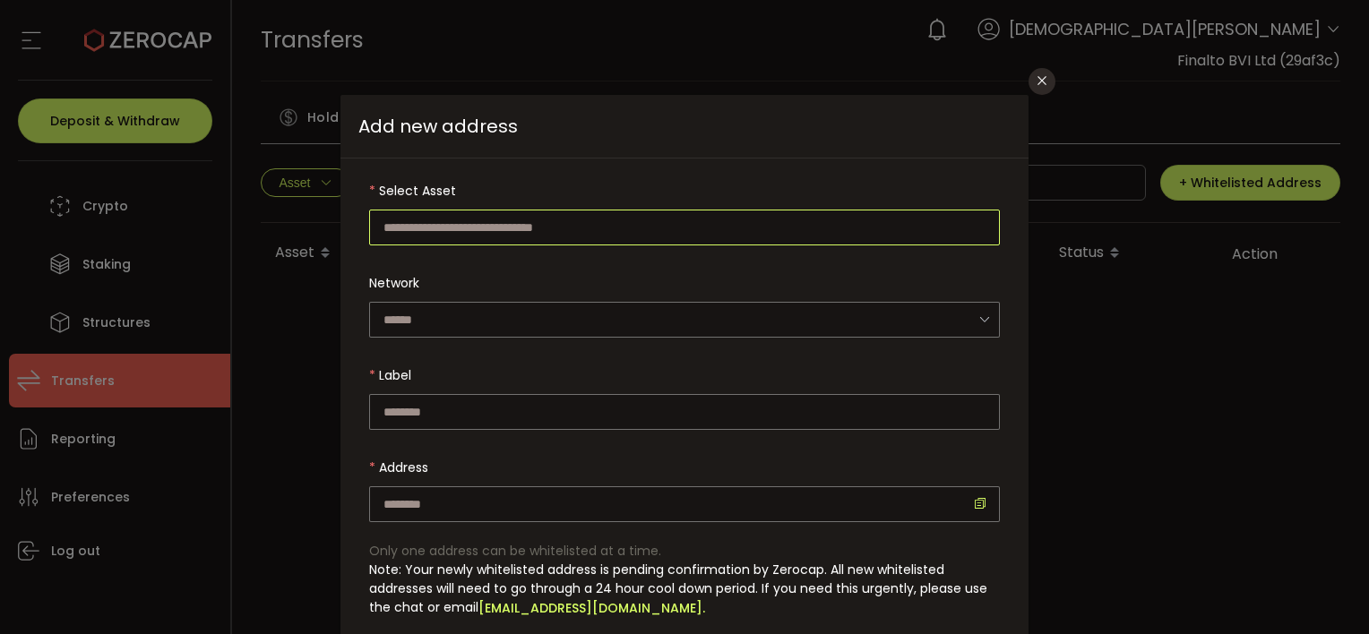
click at [484, 228] on input "dialog" at bounding box center [684, 228] width 631 height 36
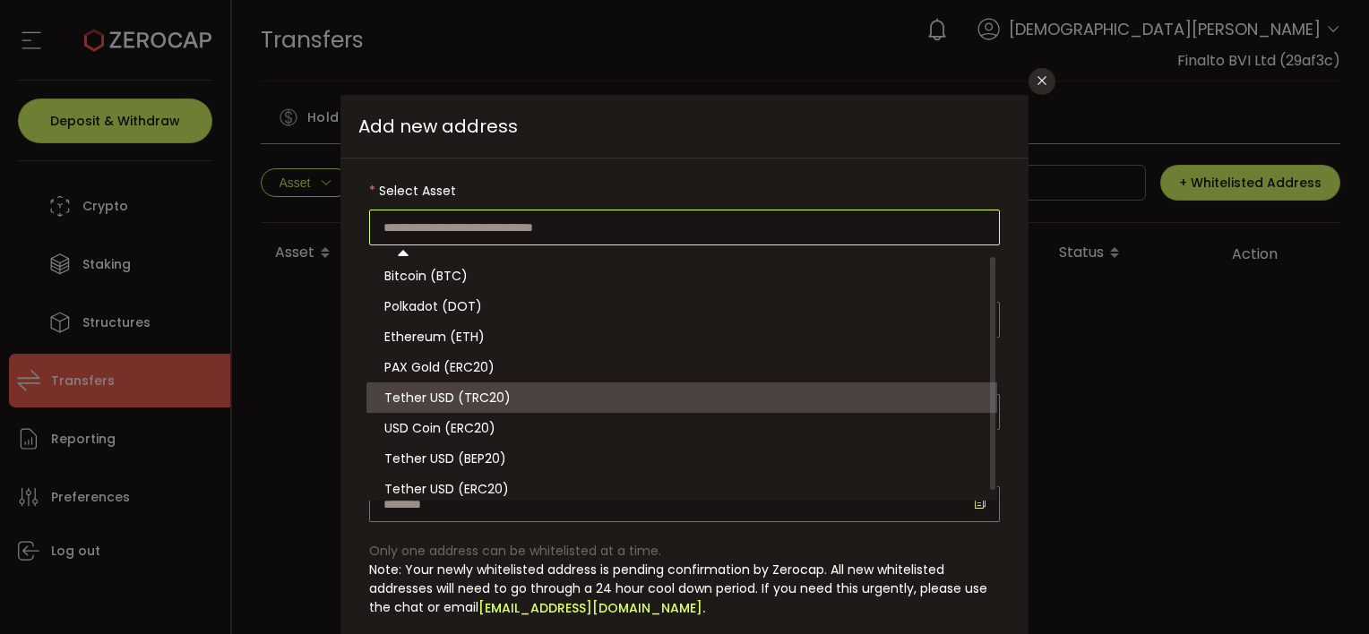
click at [547, 394] on li "Tether USD (TRC20)" at bounding box center [684, 398] width 636 height 30
type input "**********"
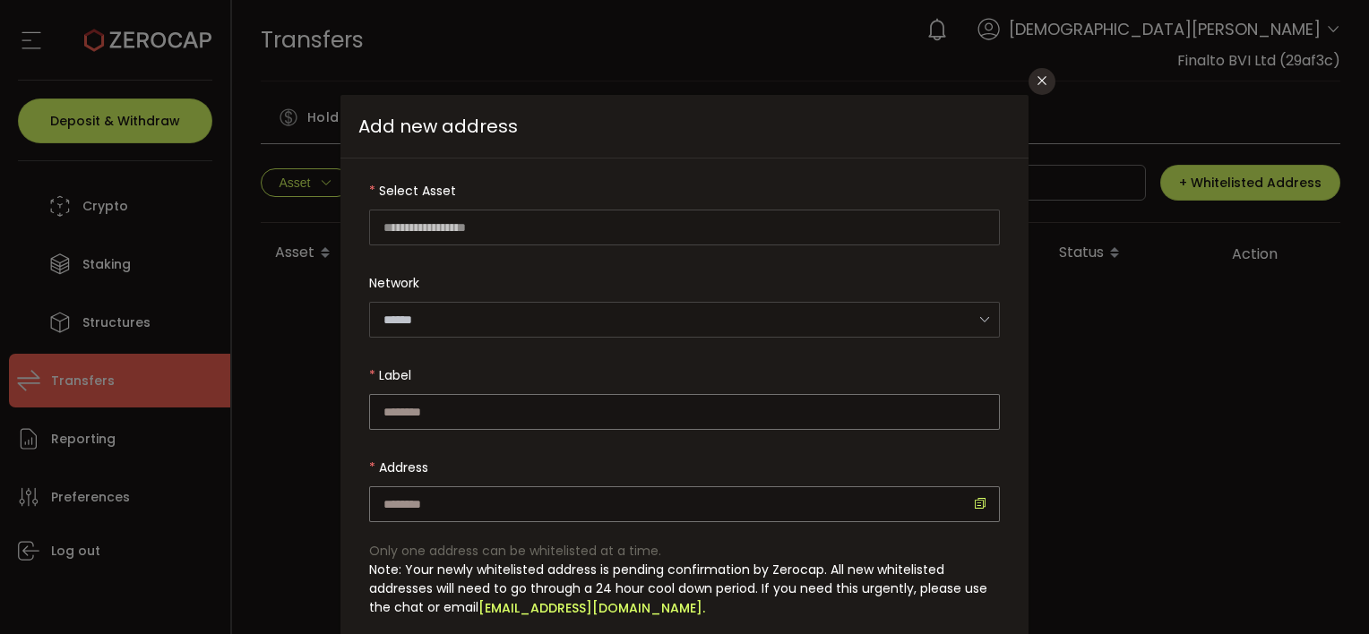
type input "****"
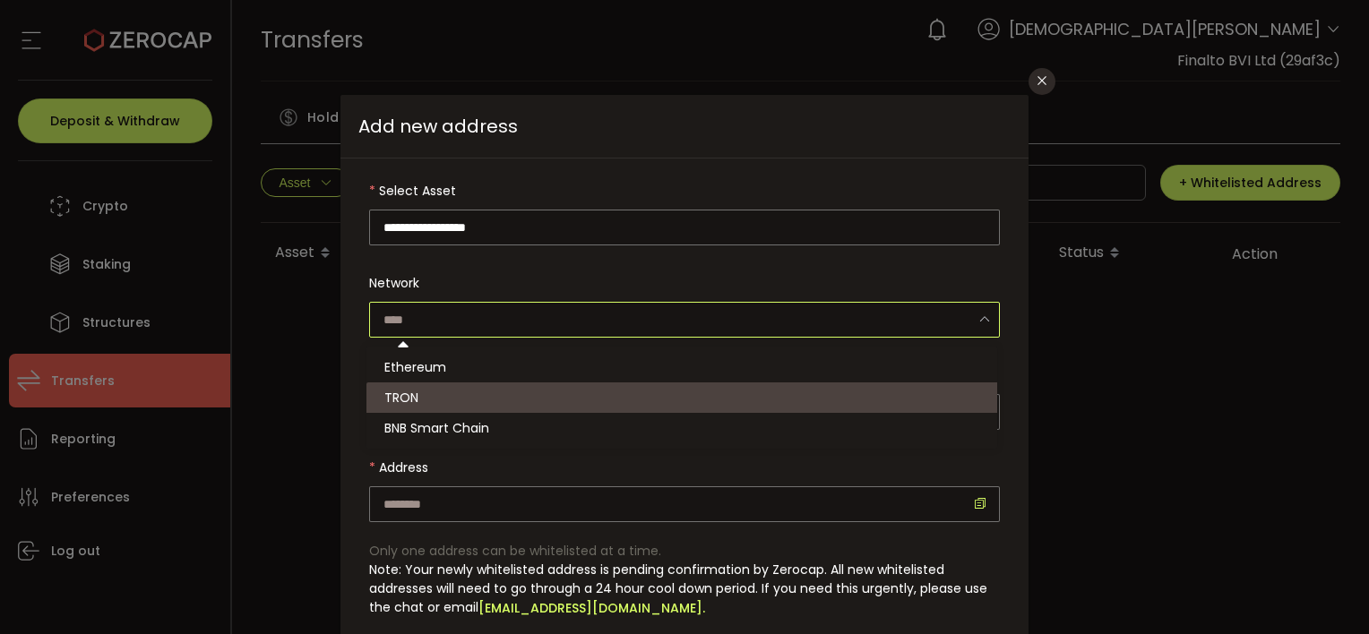
click at [428, 314] on input "dialog" at bounding box center [684, 320] width 631 height 36
click at [426, 319] on input "dialog" at bounding box center [684, 320] width 631 height 36
type input "****"
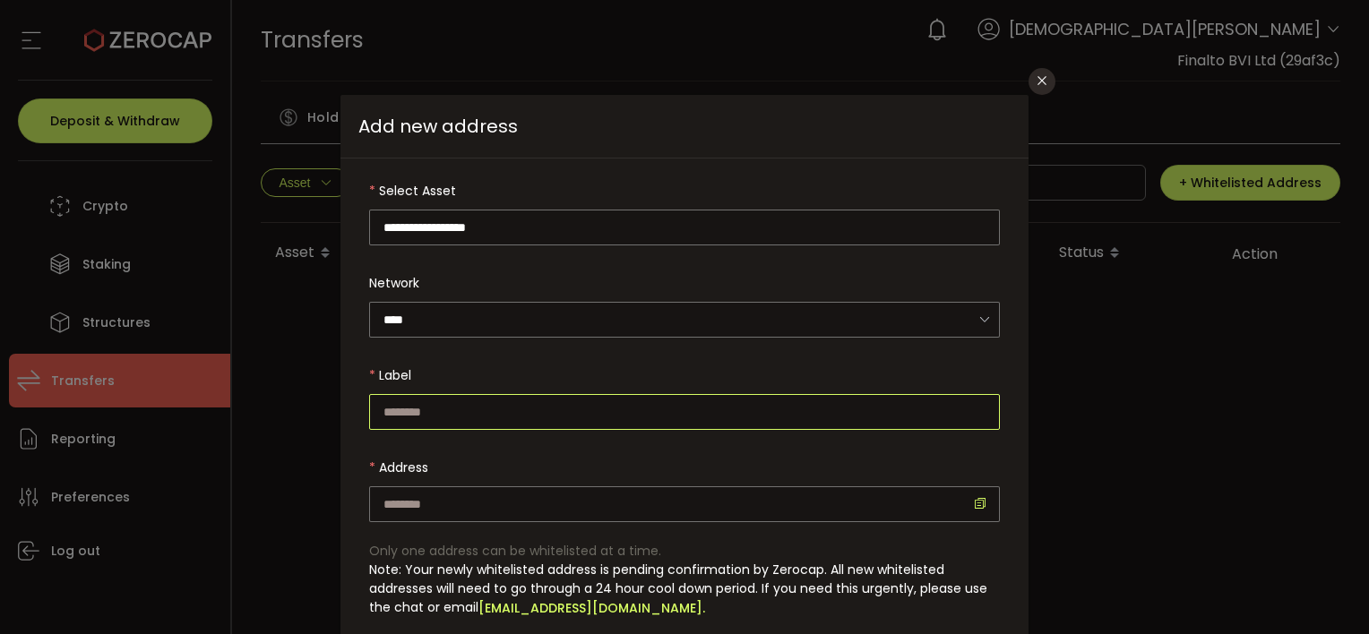
click at [416, 409] on input "dialog" at bounding box center [684, 412] width 631 height 36
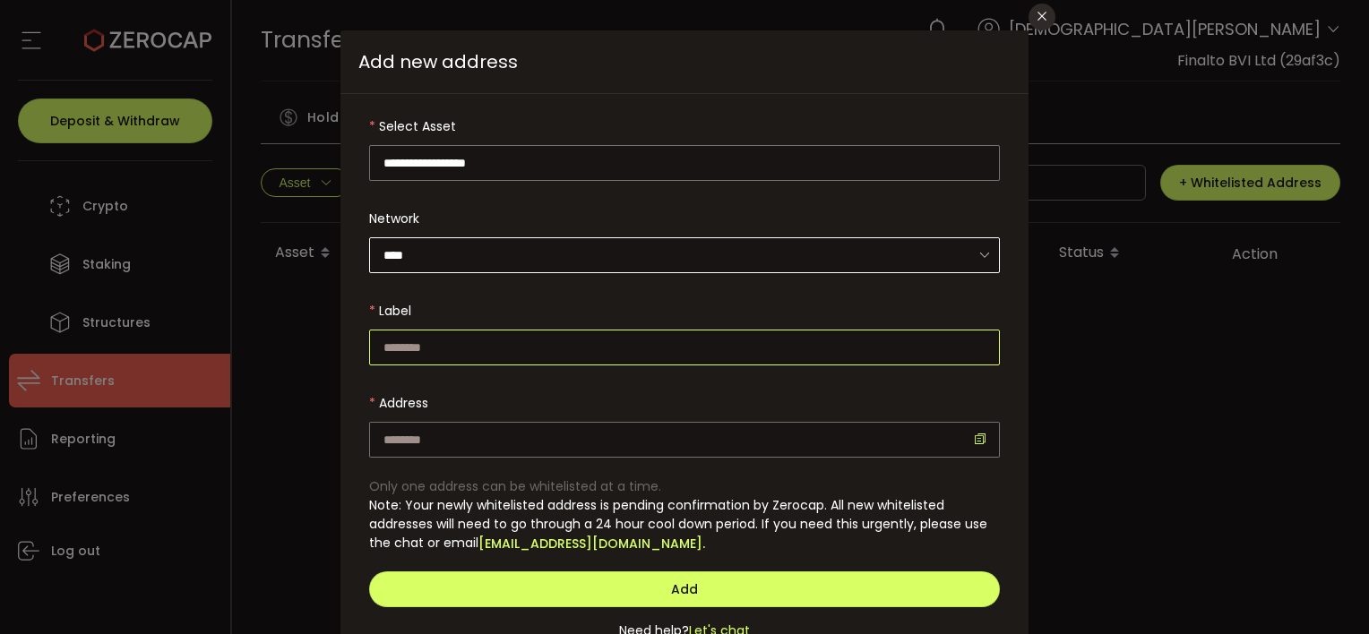
scroll to position [90, 0]
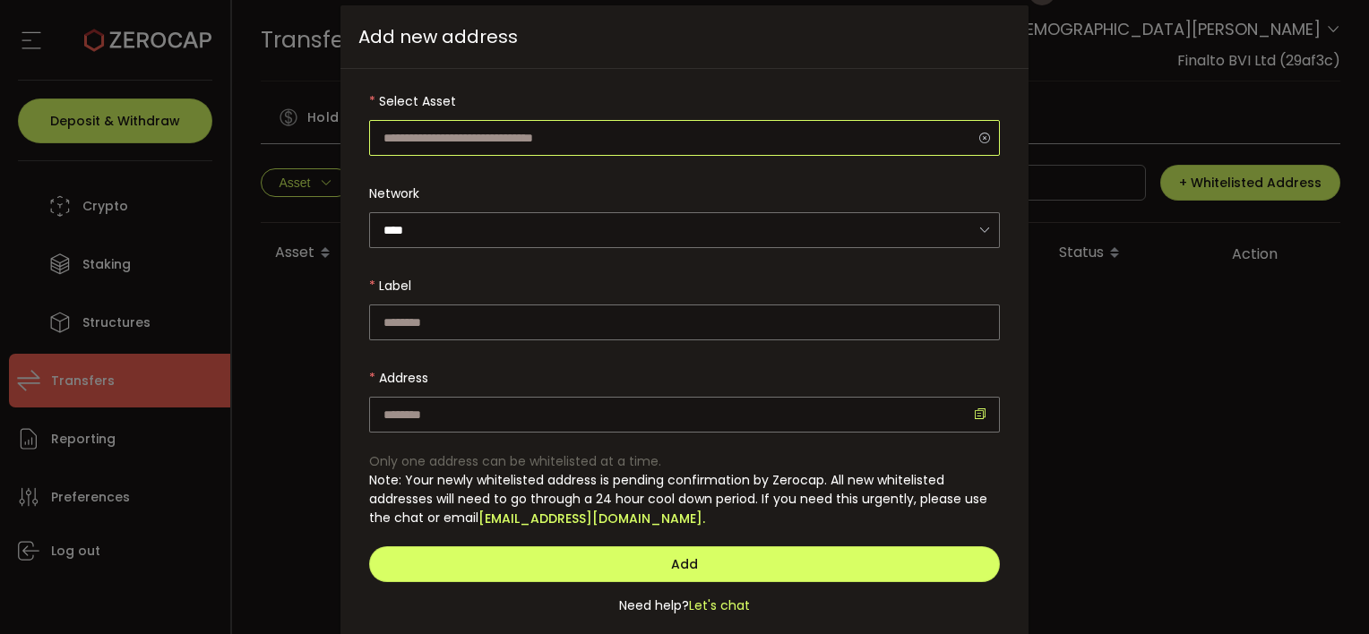
click at [529, 139] on input "dialog" at bounding box center [684, 138] width 631 height 36
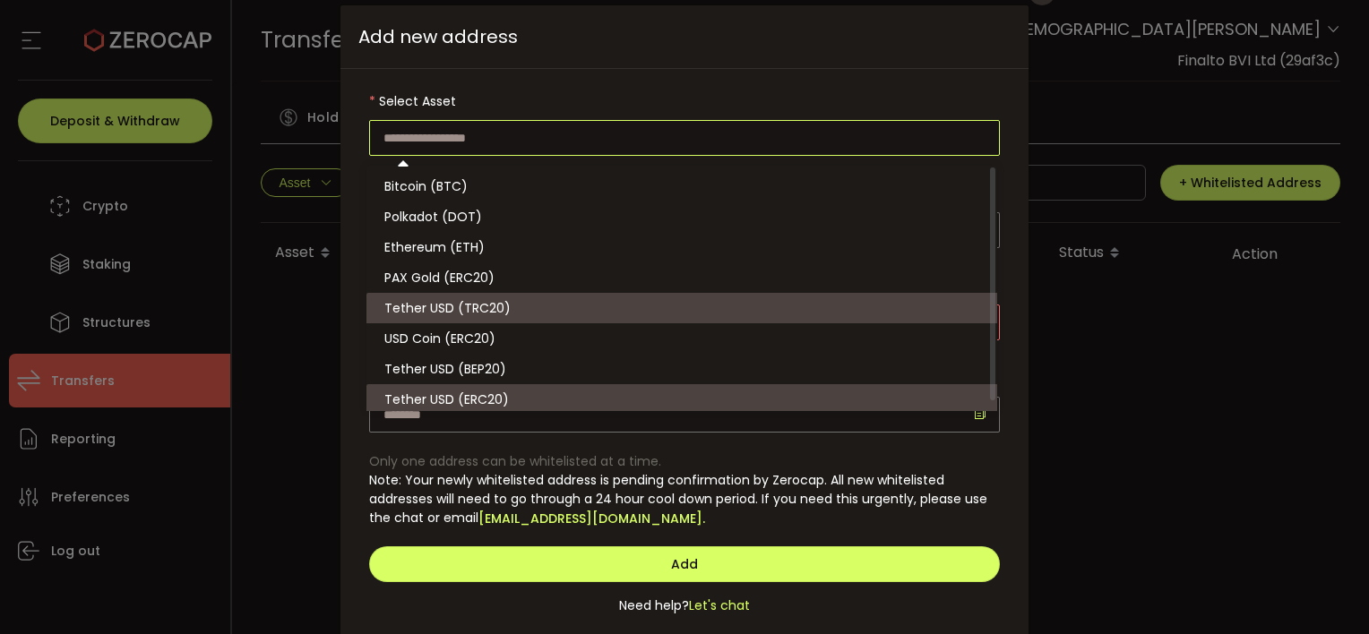
click at [552, 399] on li "Tether USD (ERC20)" at bounding box center [684, 399] width 636 height 30
type input "**********"
type input "********"
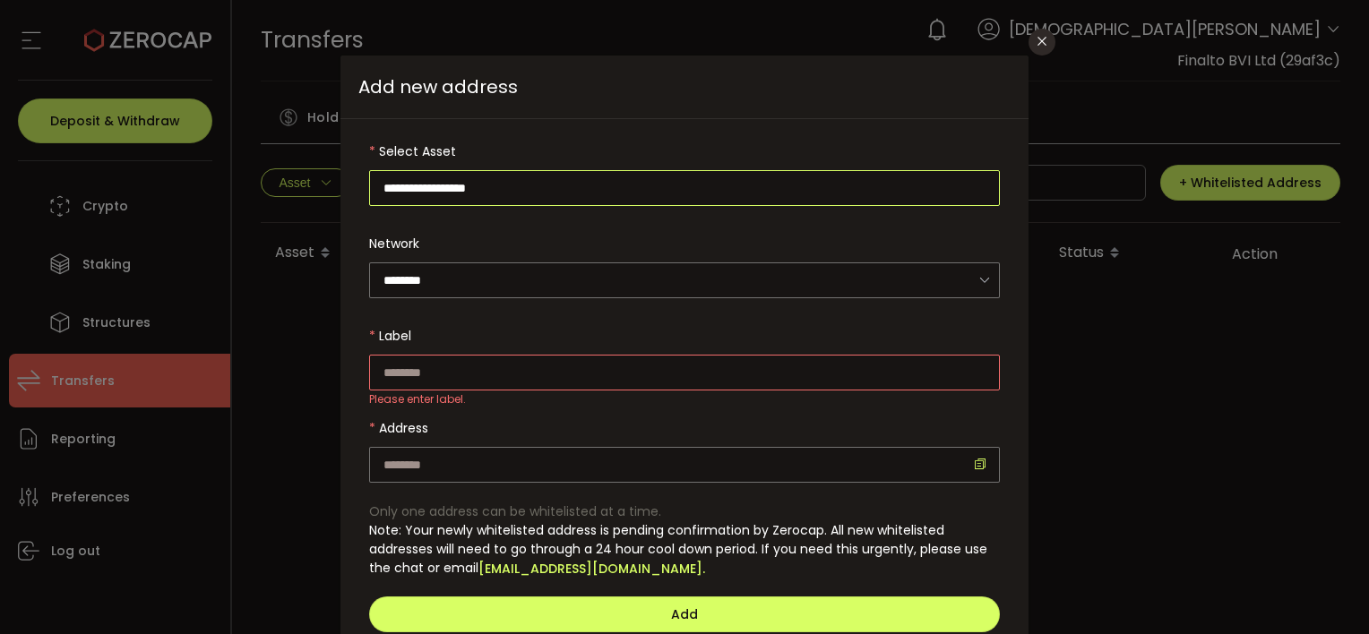
scroll to position [0, 0]
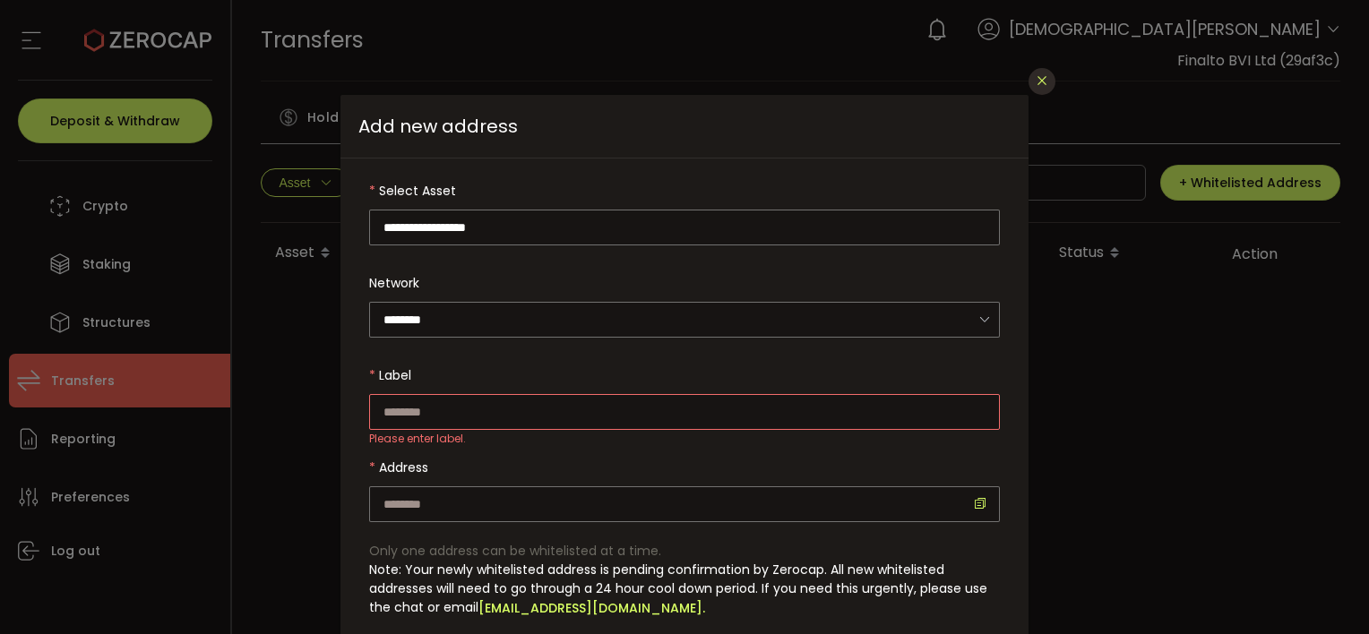
click at [1037, 85] on icon "Close" at bounding box center [1042, 80] width 14 height 14
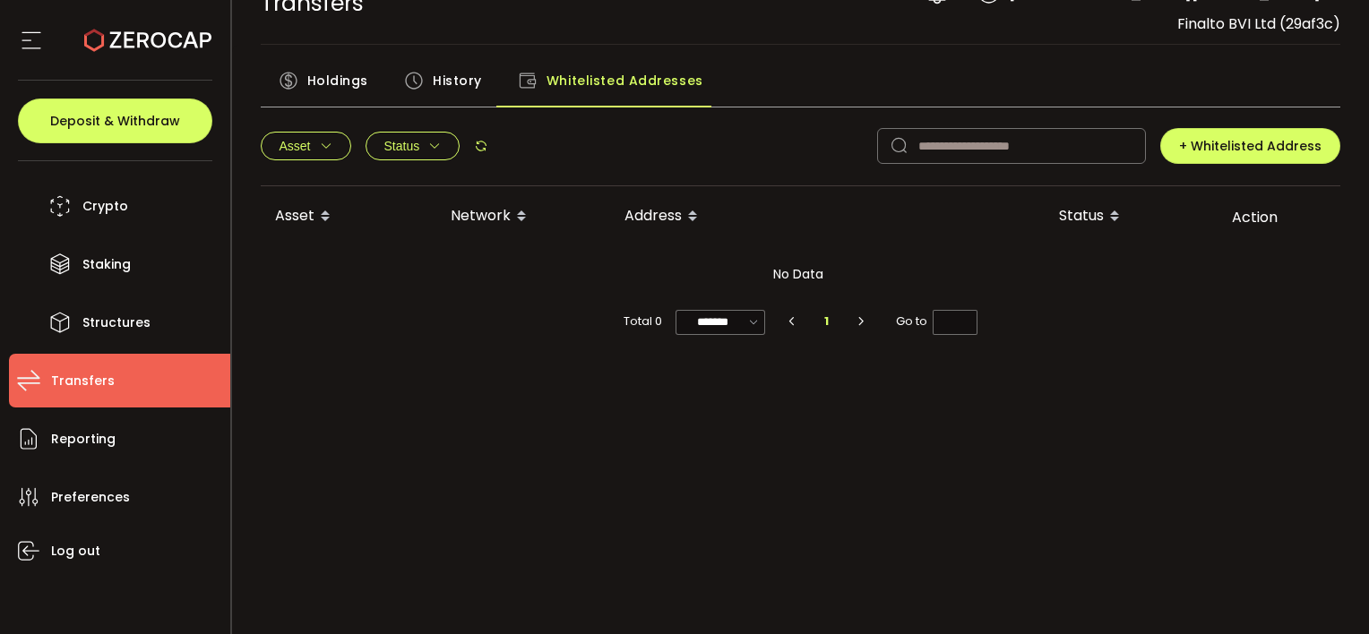
scroll to position [54, 0]
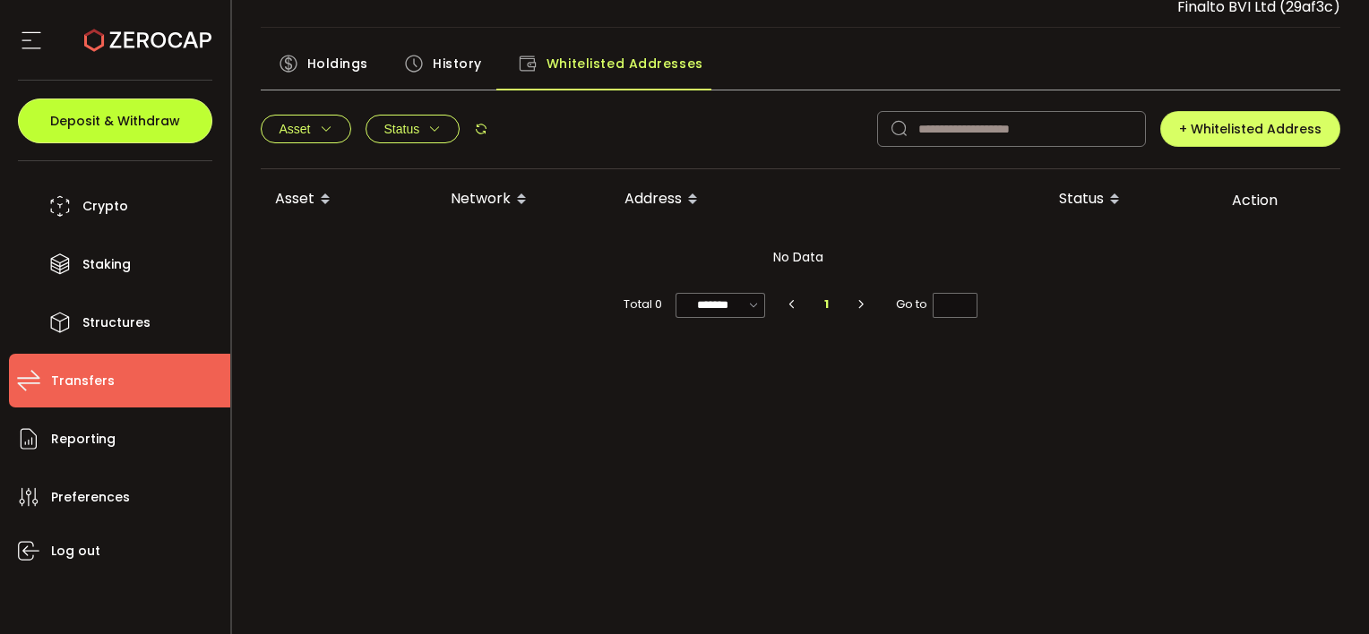
click at [157, 115] on span "Deposit & Withdraw" at bounding box center [115, 121] width 130 height 13
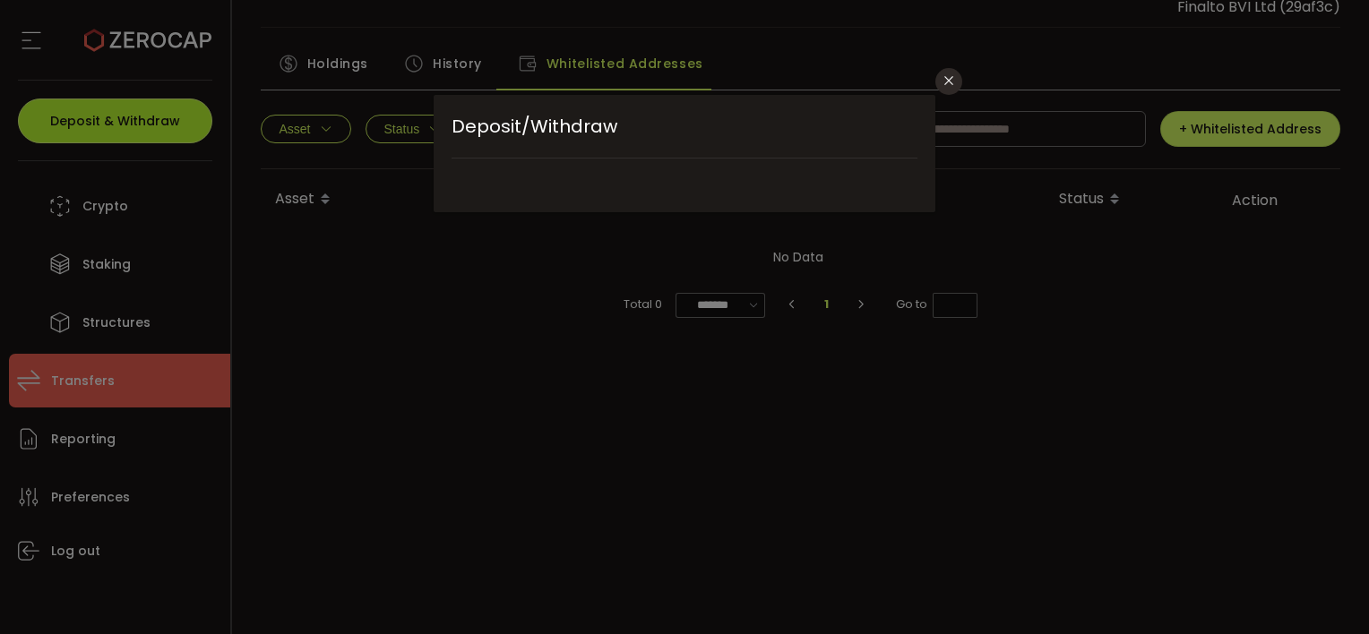
scroll to position [0, 0]
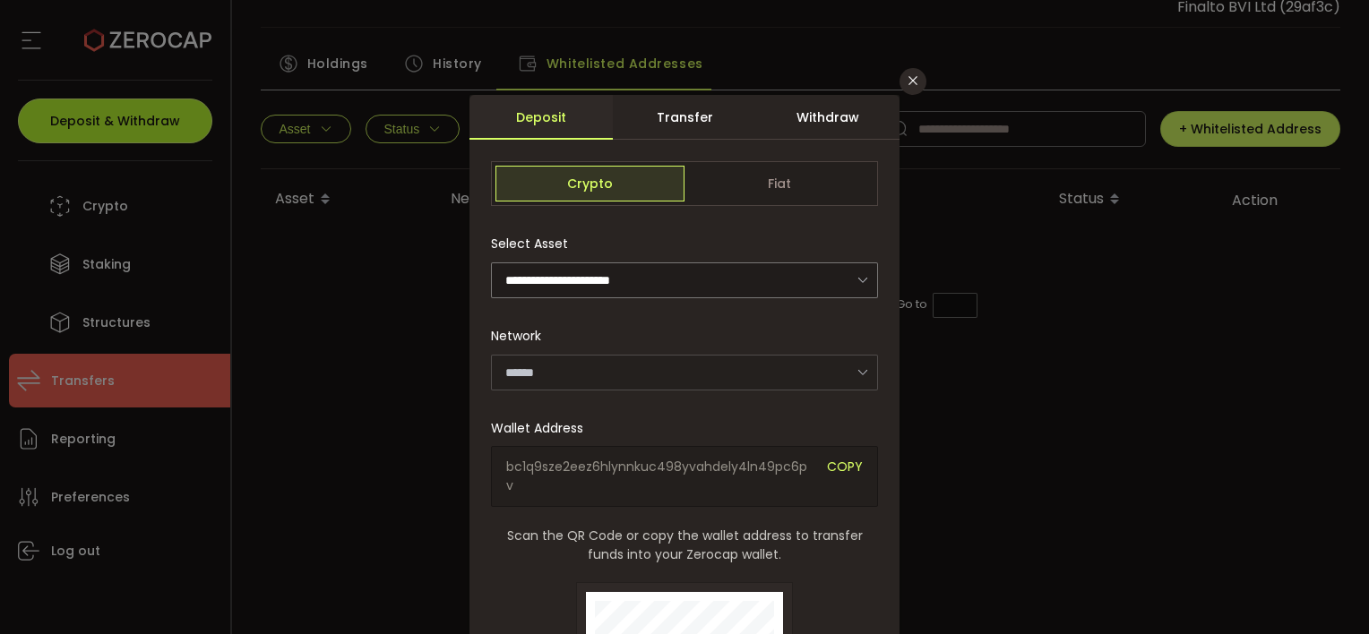
type input "*******"
click at [700, 114] on div "Transfer" at bounding box center [684, 117] width 143 height 45
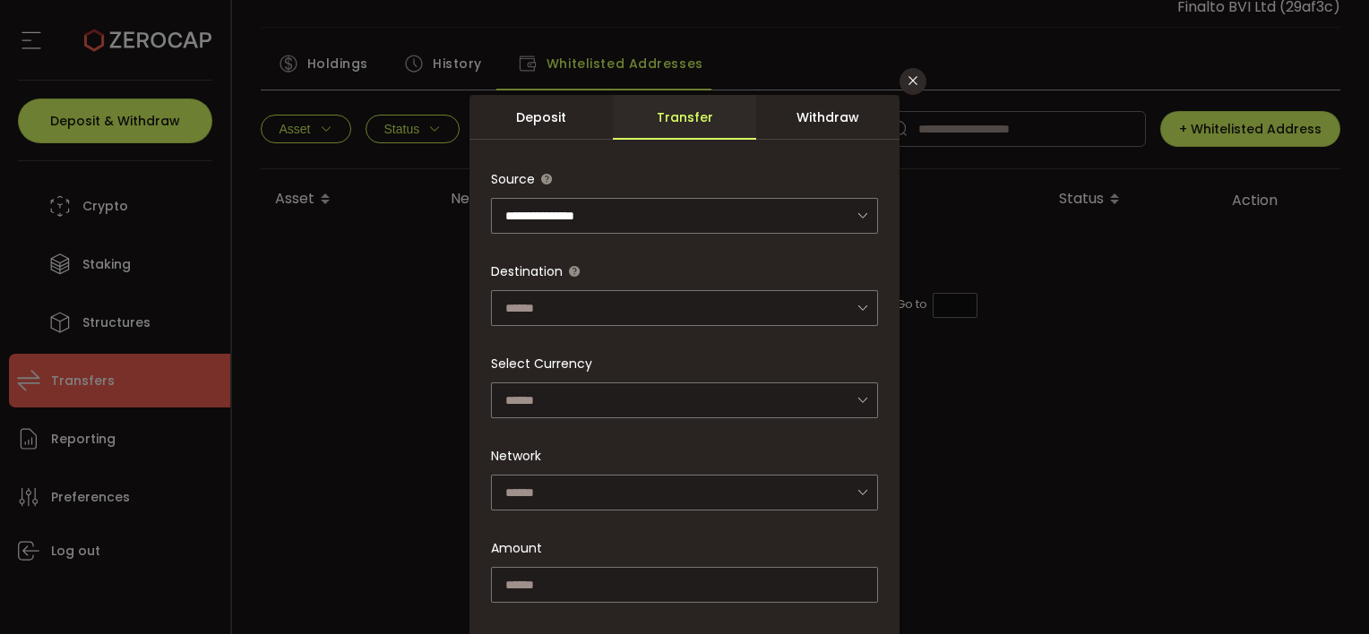
click at [541, 118] on div "Deposit" at bounding box center [541, 117] width 143 height 45
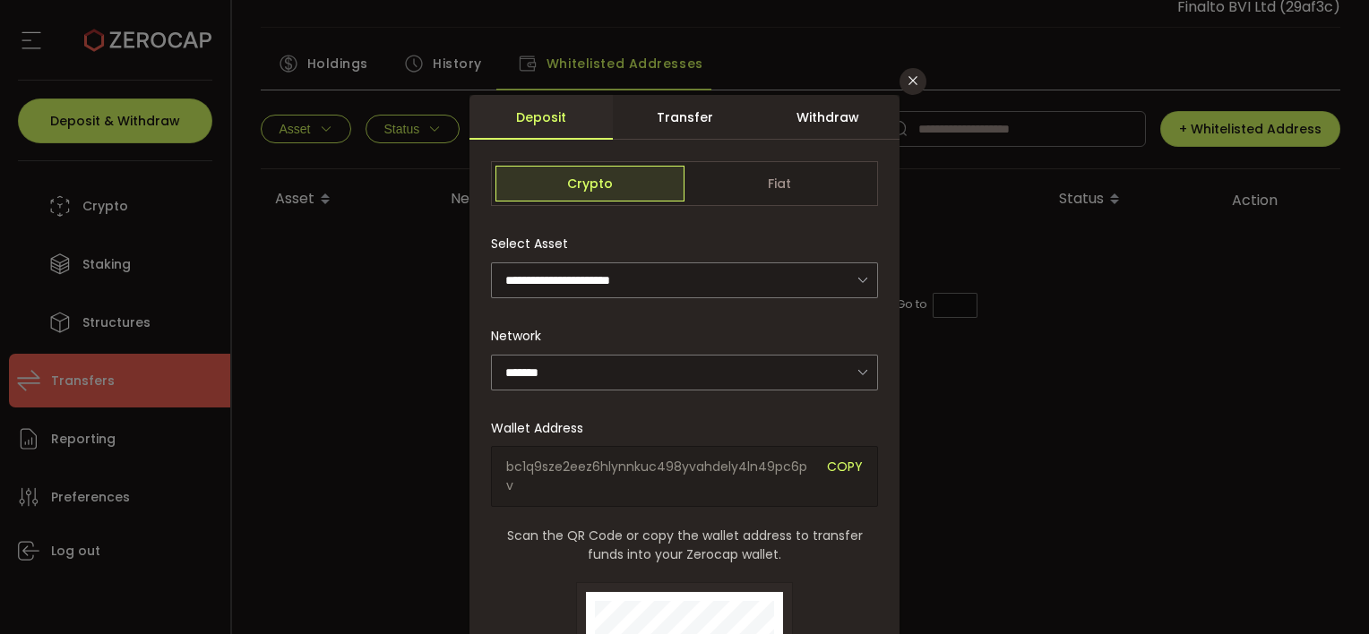
click at [699, 465] on span "bc1q9sze2eez6hlynnkuc498yvahdely4ln49pc6pv" at bounding box center [659, 477] width 307 height 38
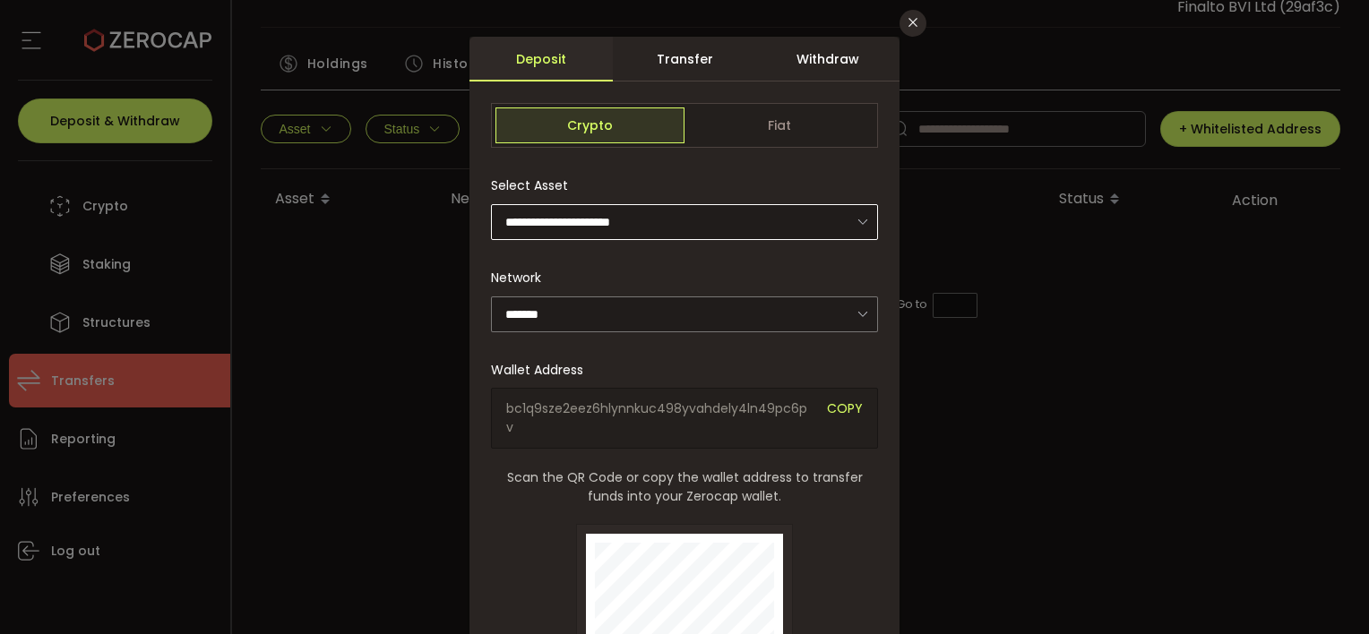
scroll to position [90, 0]
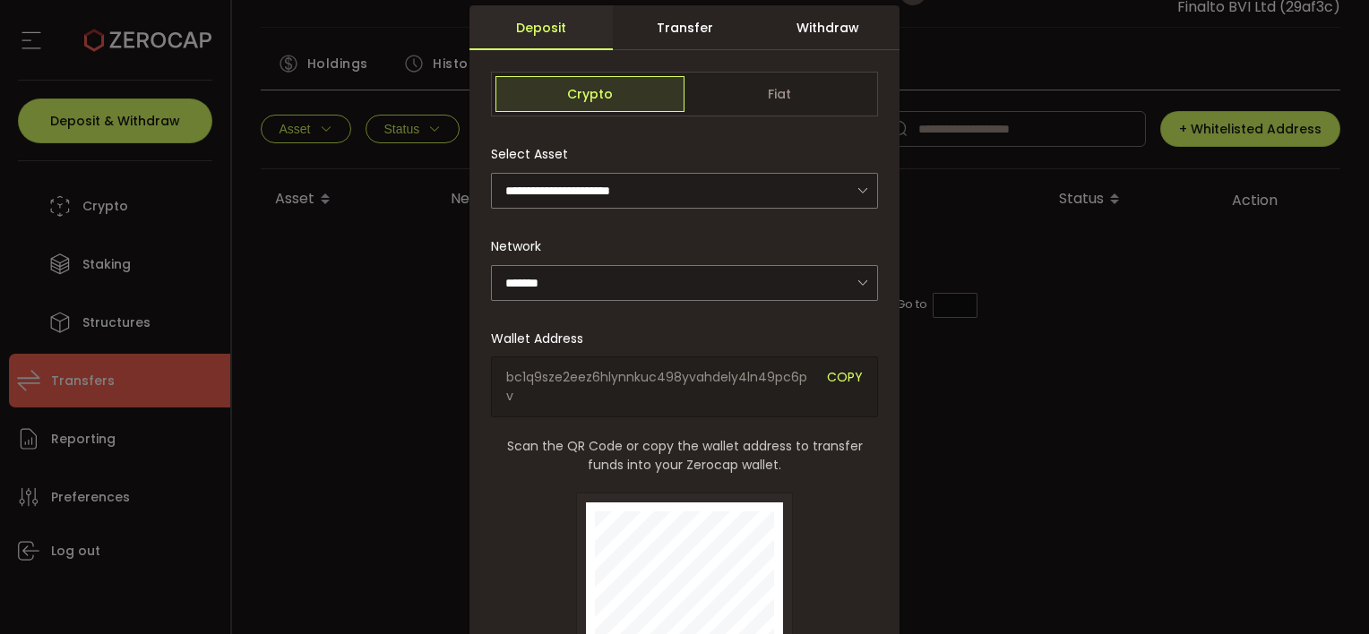
click at [824, 28] on div "Withdraw" at bounding box center [827, 27] width 143 height 45
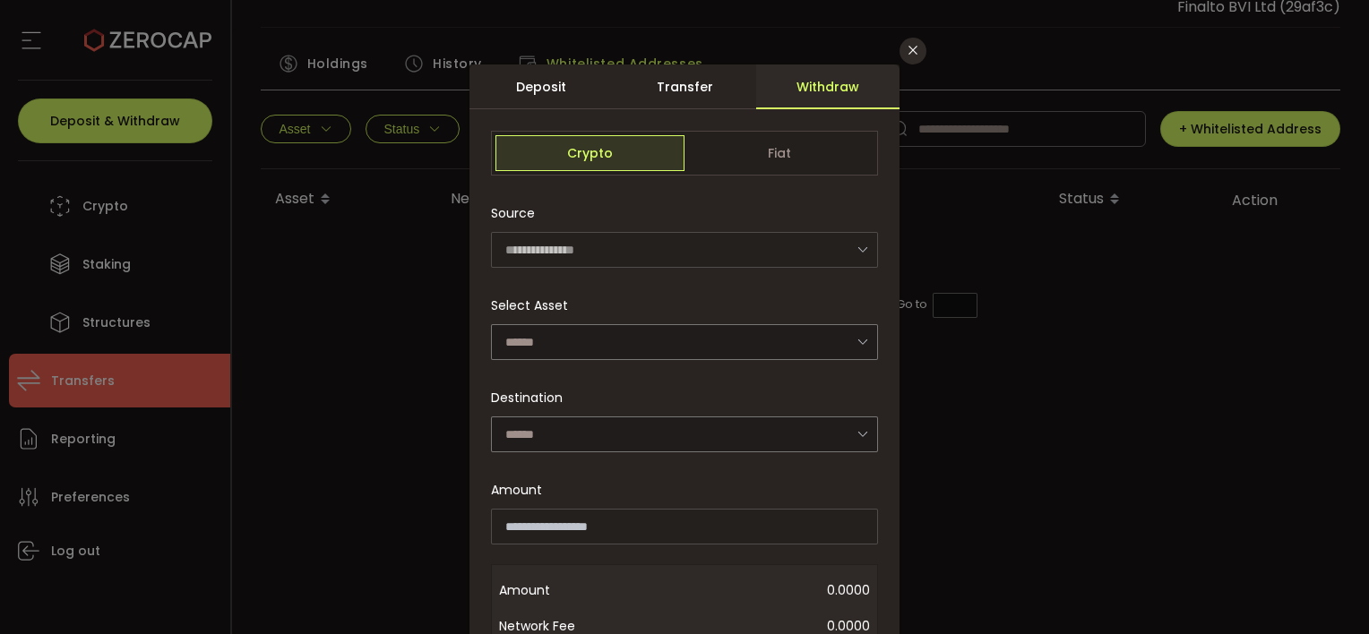
scroll to position [0, 0]
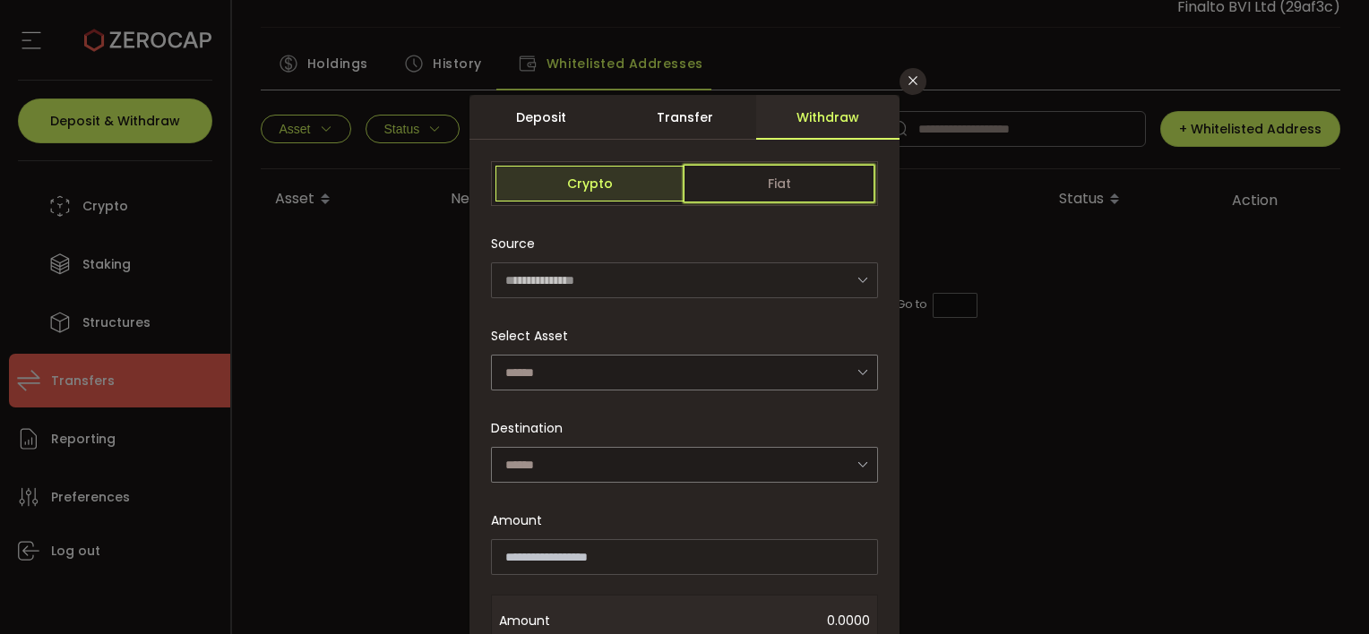
click at [812, 187] on span "Fiat" at bounding box center [779, 184] width 189 height 36
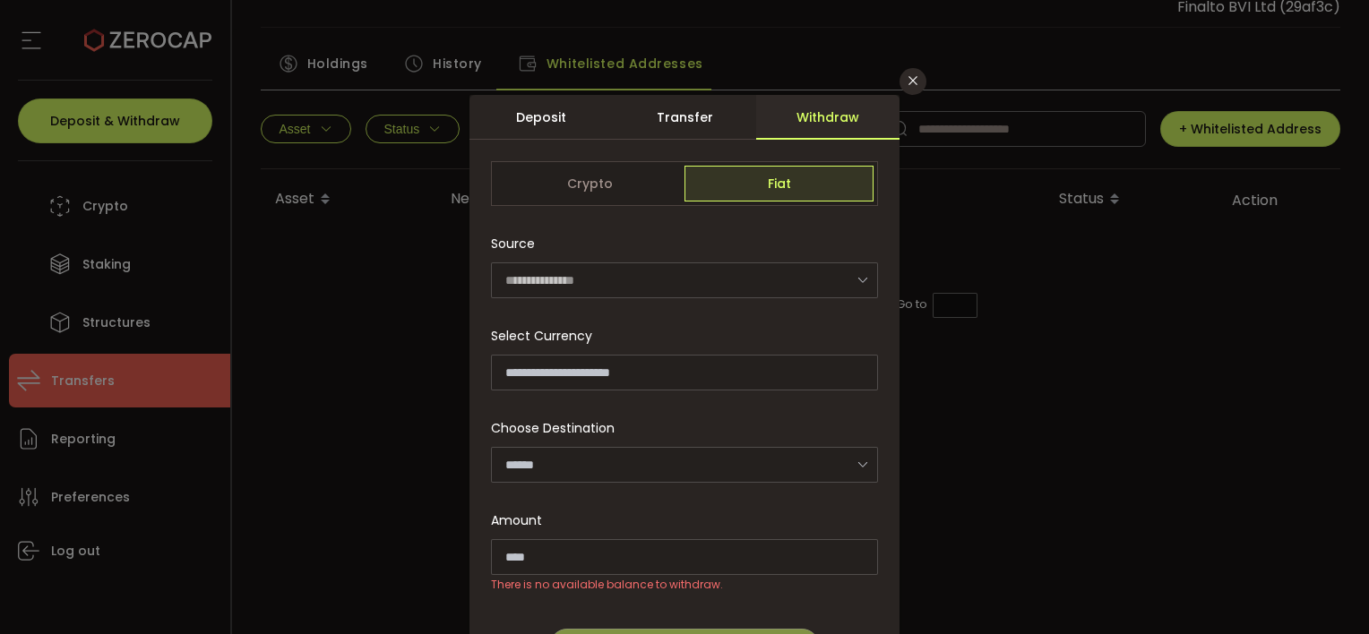
scroll to position [90, 0]
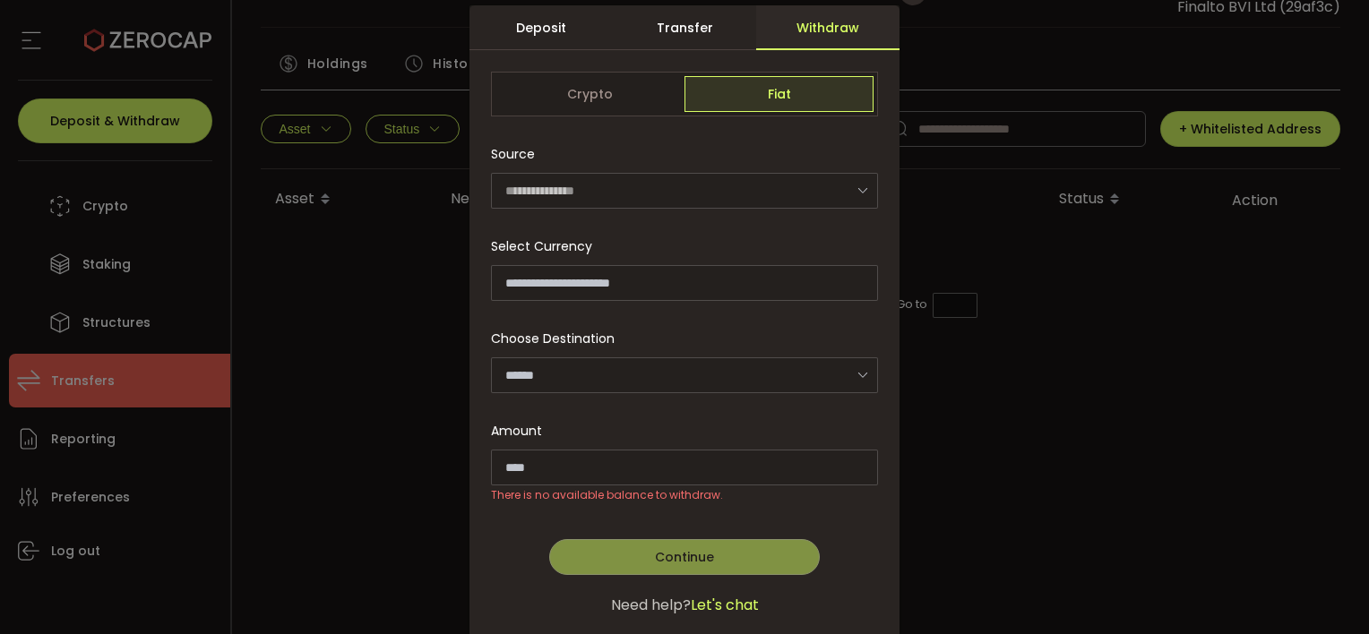
click at [1027, 244] on div "**********" at bounding box center [684, 317] width 1369 height 634
